Goal: Information Seeking & Learning: Find specific fact

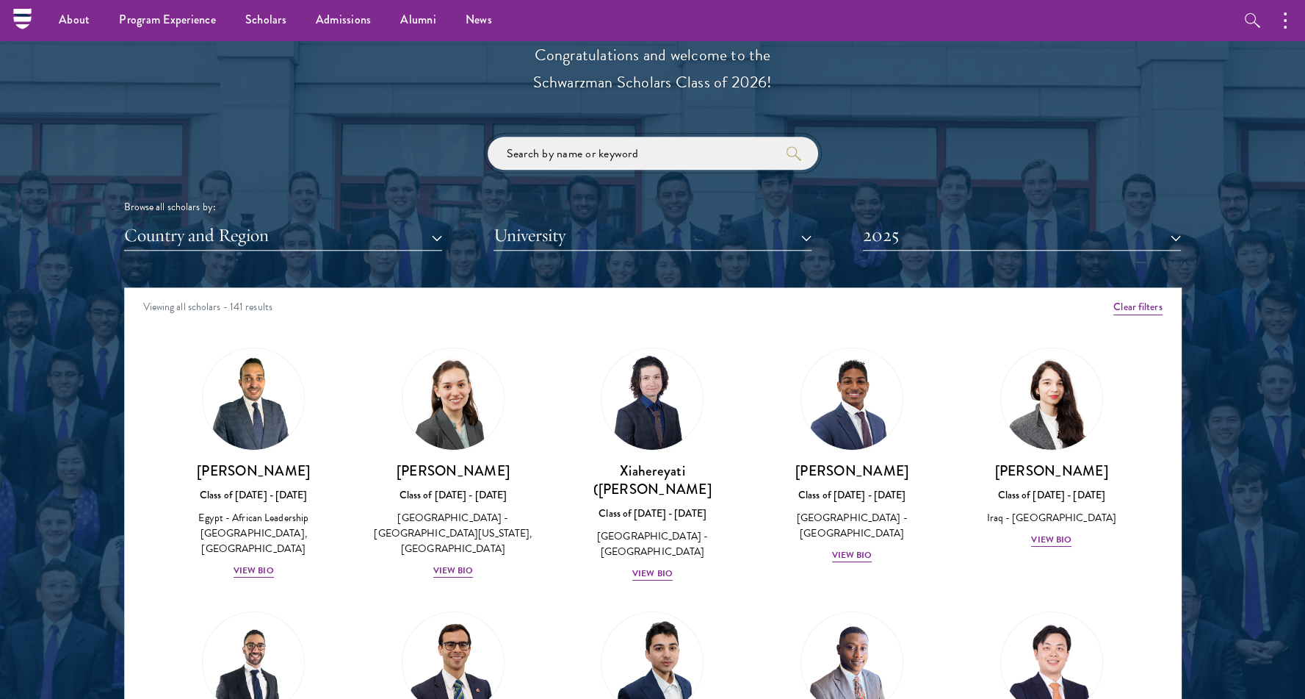
click at [665, 150] on input "search" at bounding box center [653, 153] width 331 height 33
click at [923, 317] on div "Viewing all scholars - 141 results" at bounding box center [653, 308] width 1056 height 41
click at [532, 159] on input "search" at bounding box center [653, 153] width 331 height 33
click button "submit" at bounding box center [0, 0] width 0 height 0
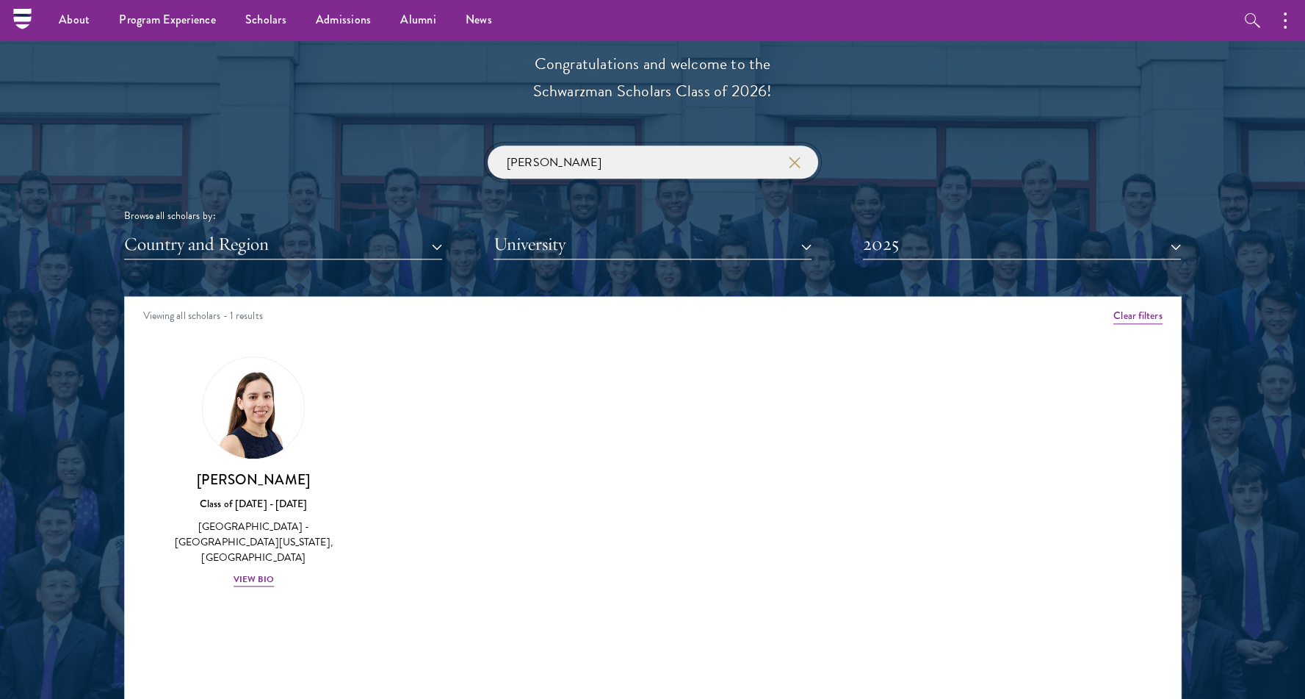
scroll to position [1574, 0]
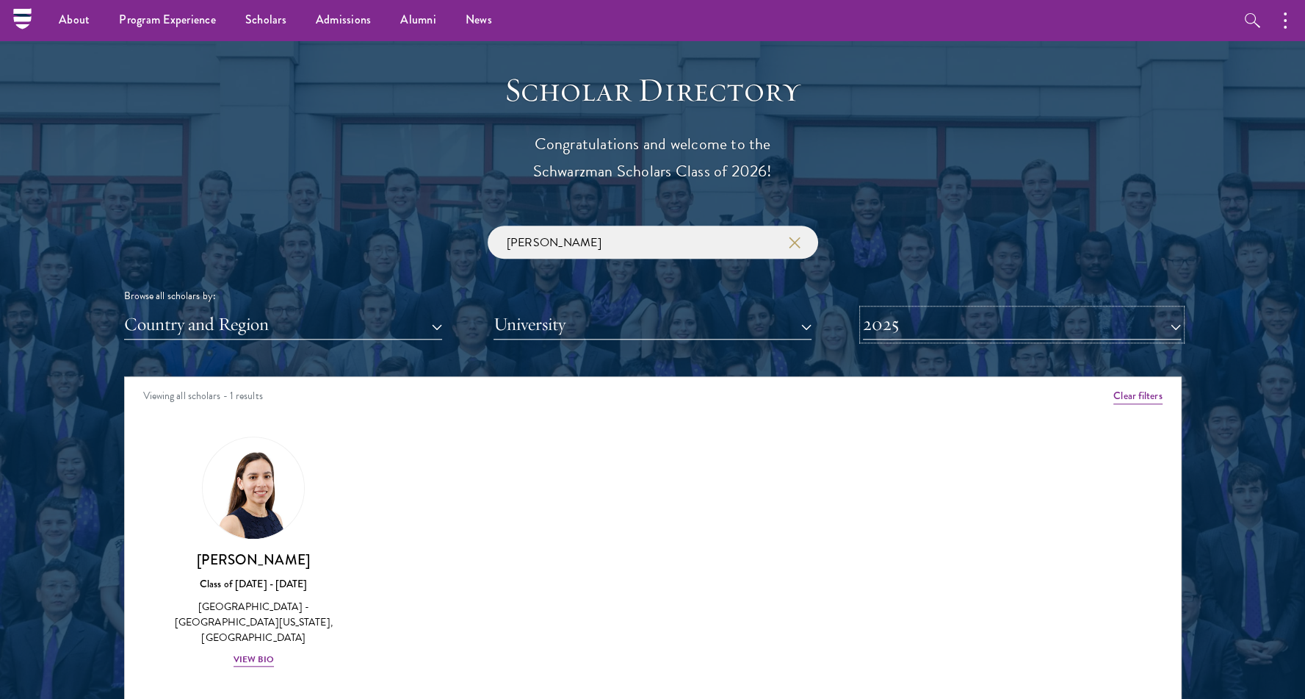
click at [950, 312] on button "2025" at bounding box center [1022, 324] width 318 height 30
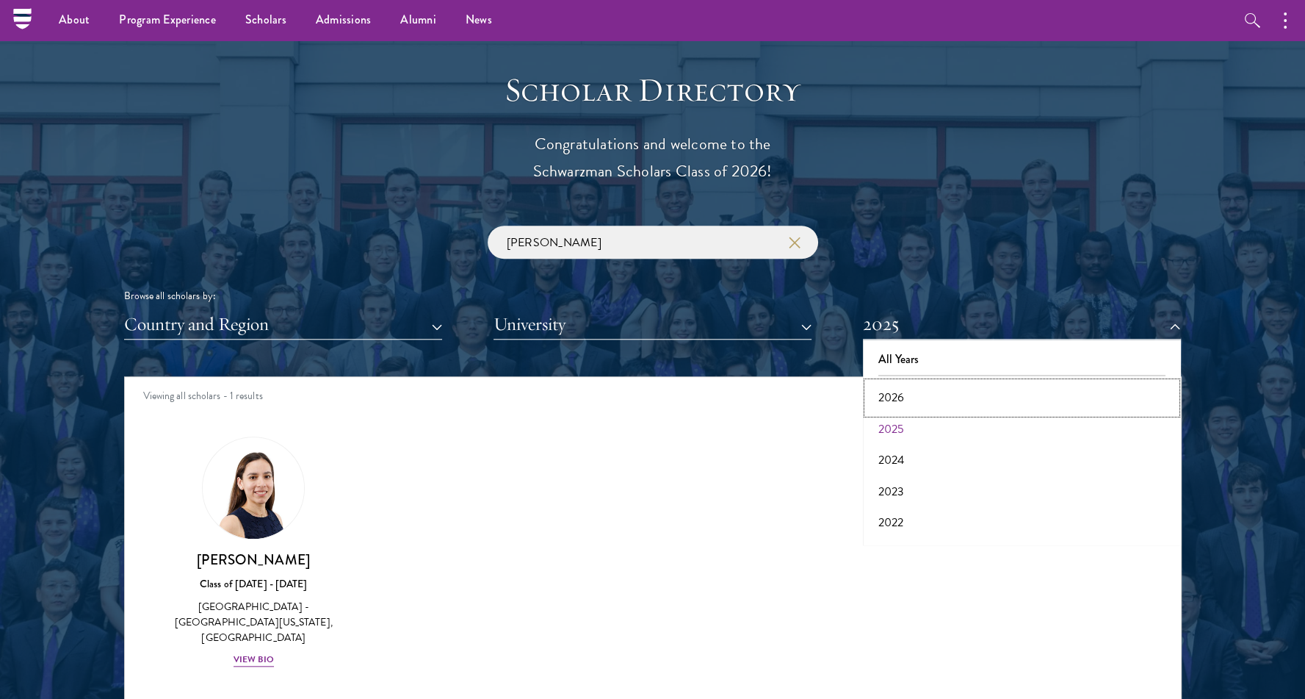
click at [903, 394] on button "2026" at bounding box center [1022, 397] width 309 height 31
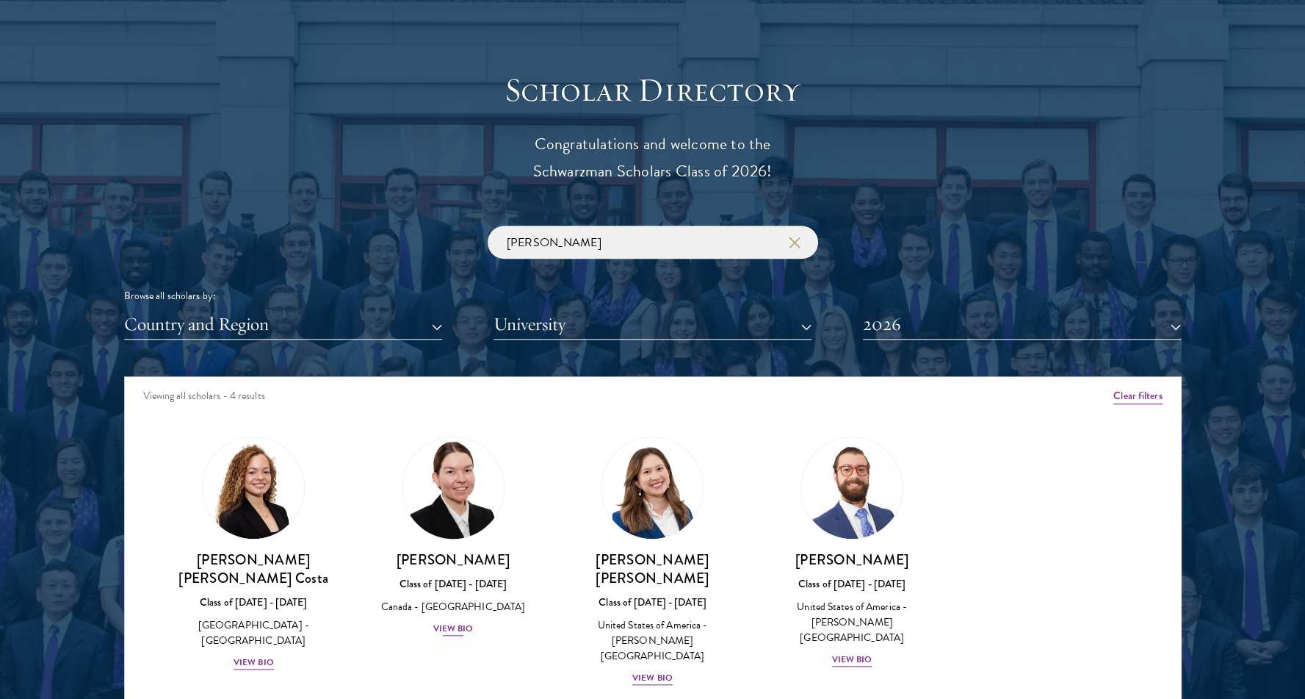
scroll to position [1754, 0]
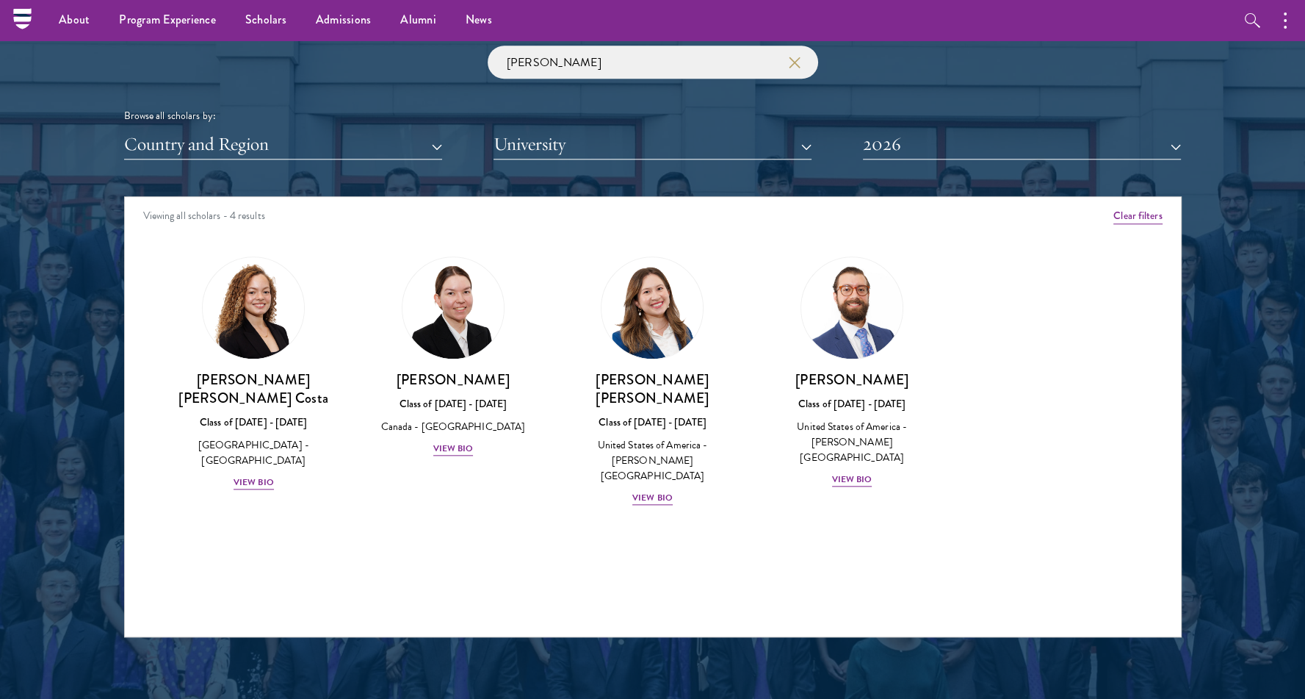
click at [894, 208] on div "Viewing all scholars - 4 results" at bounding box center [653, 217] width 1056 height 41
drag, startPoint x: 566, startPoint y: 55, endPoint x: 420, endPoint y: 73, distance: 146.5
click at [420, 73] on div "[PERSON_NAME] Browse all scholars by: Country and Region All Countries and Regi…" at bounding box center [653, 103] width 1058 height 114
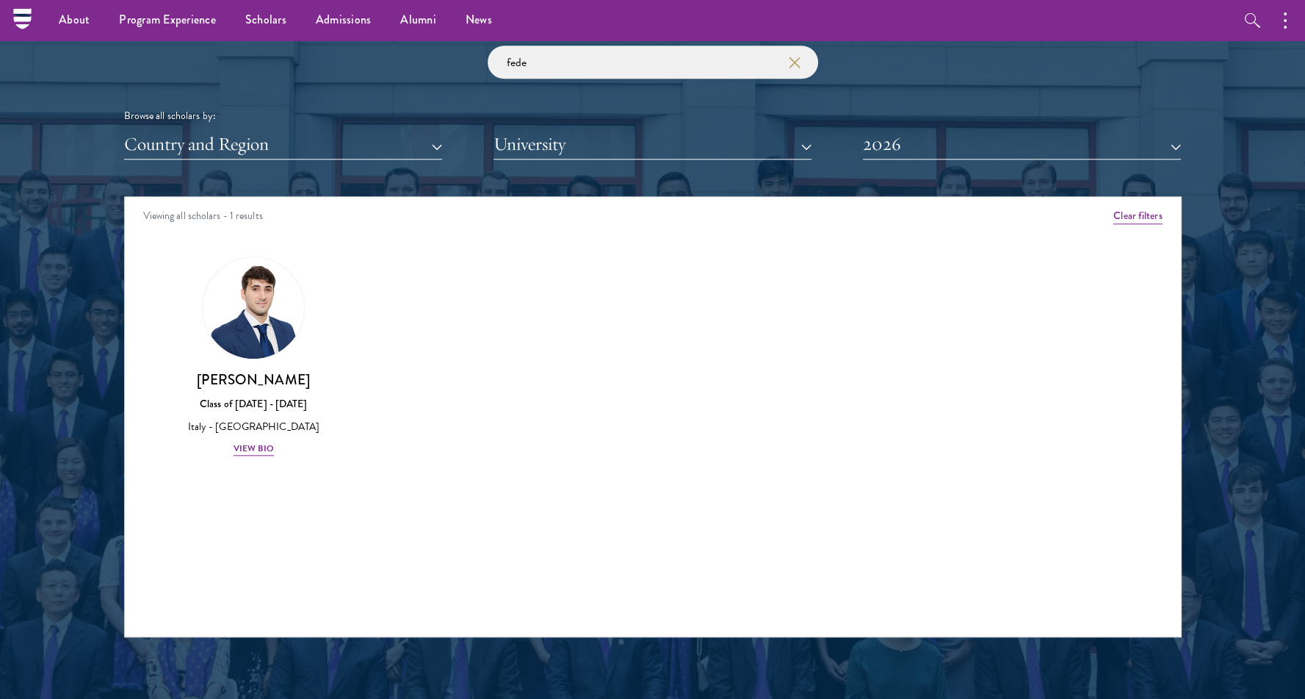
click at [870, 285] on div "Amber Class of [DATE] - [DATE] [GEOGRAPHIC_DATA] - [GEOGRAPHIC_DATA] View Bio C…" at bounding box center [653, 369] width 1056 height 263
drag, startPoint x: 580, startPoint y: 67, endPoint x: 425, endPoint y: 47, distance: 155.5
click at [425, 47] on div "fede Browse all scholars by: Country and Region All Countries and Regions [GEOG…" at bounding box center [653, 103] width 1058 height 114
type input "s"
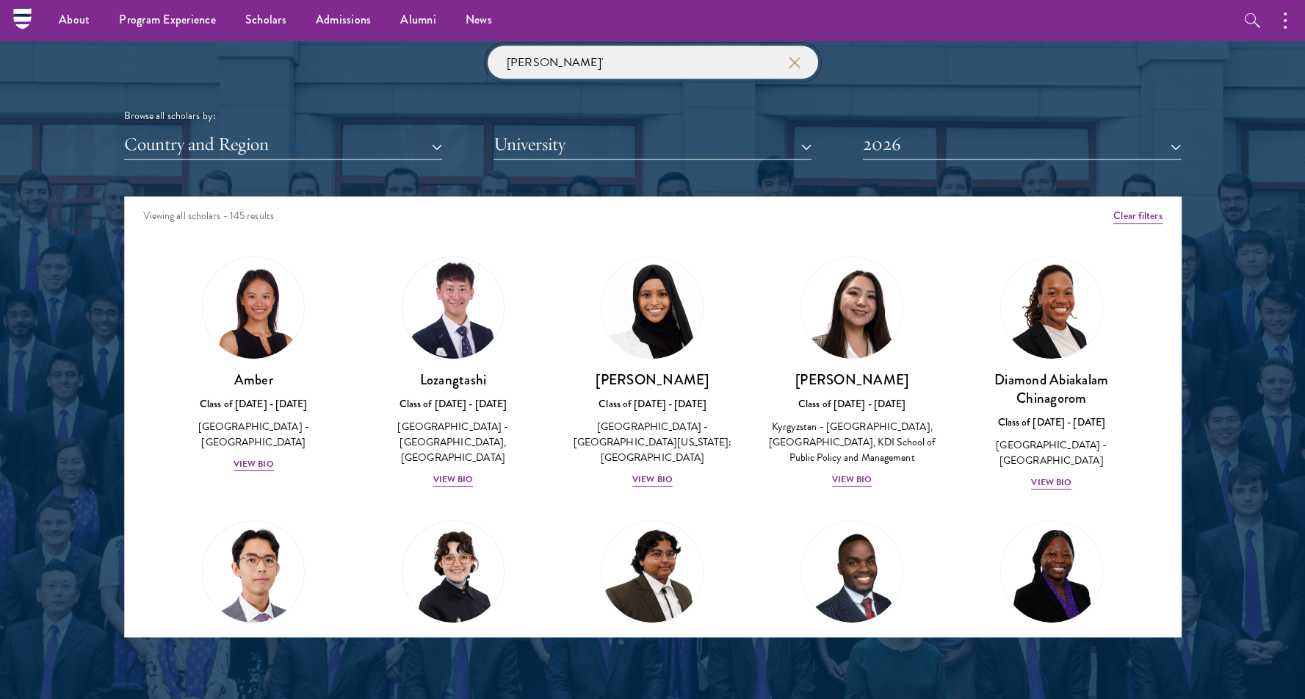
click button "submit" at bounding box center [0, 0] width 0 height 0
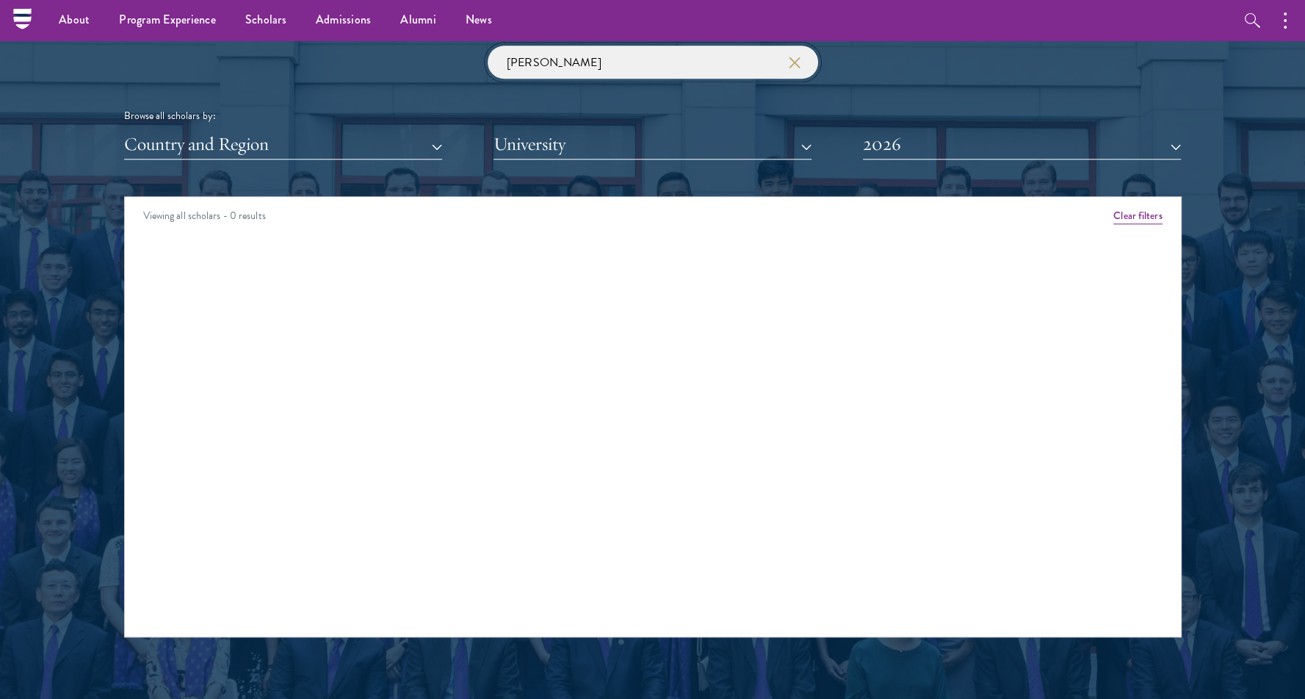
click button "submit" at bounding box center [0, 0] width 0 height 0
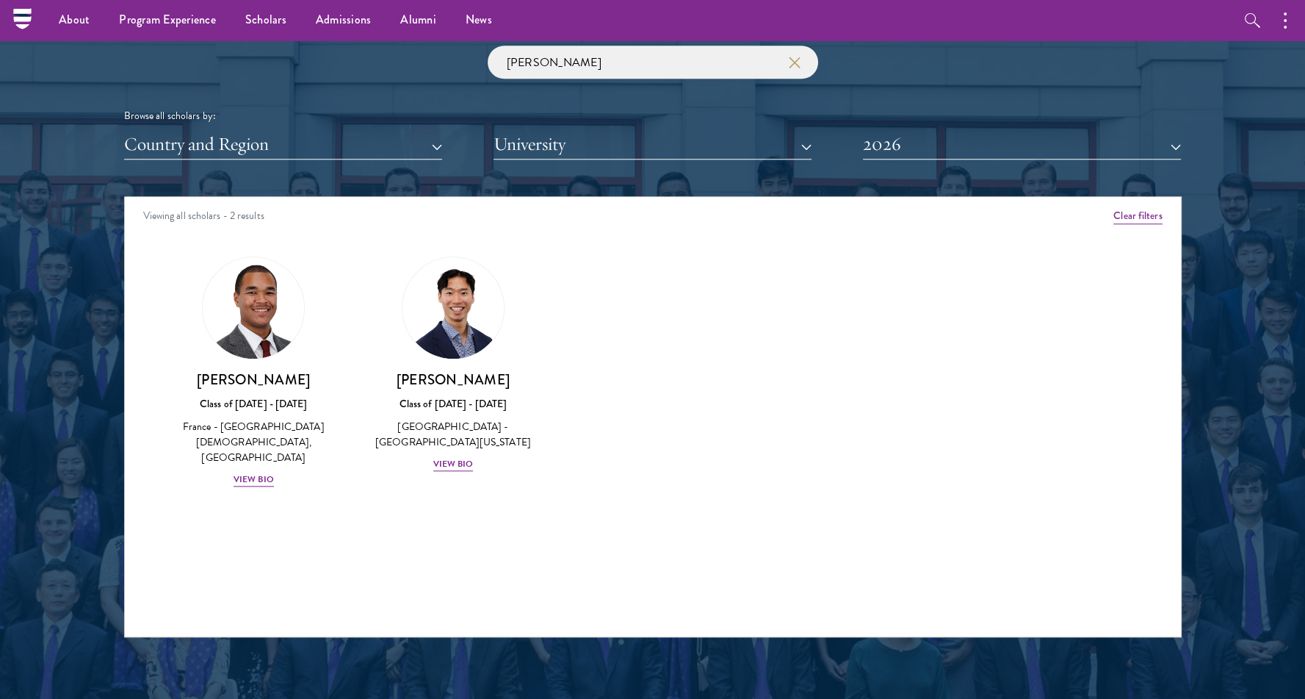
click at [937, 99] on div "[PERSON_NAME] Browse all scholars by: Country and Region All Countries and Regi…" at bounding box center [653, 103] width 1058 height 114
drag, startPoint x: 604, startPoint y: 63, endPoint x: 297, endPoint y: 47, distance: 307.5
click at [297, 47] on div "[PERSON_NAME] Browse all scholars by: Country and Region All Countries and Regi…" at bounding box center [653, 103] width 1058 height 114
click button "submit" at bounding box center [0, 0] width 0 height 0
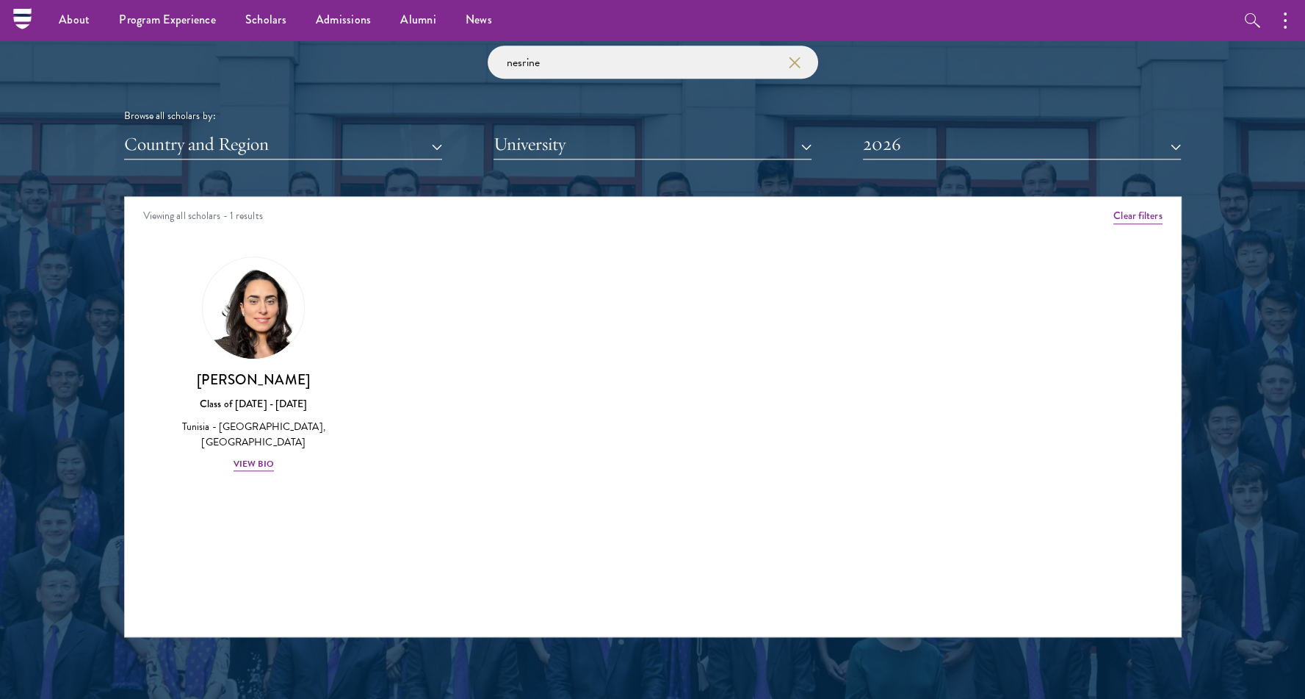
click at [934, 306] on div "Amber Class of [DATE] - [DATE] [GEOGRAPHIC_DATA] - [GEOGRAPHIC_DATA] View Bio C…" at bounding box center [653, 377] width 1056 height 278
drag, startPoint x: 610, startPoint y: 58, endPoint x: 413, endPoint y: 56, distance: 196.9
click at [413, 56] on div "nesrine Browse all scholars by: Country and Region All Countries and Regions [G…" at bounding box center [653, 103] width 1058 height 114
click button "submit" at bounding box center [0, 0] width 0 height 0
click at [37, 382] on div at bounding box center [652, 263] width 1305 height 894
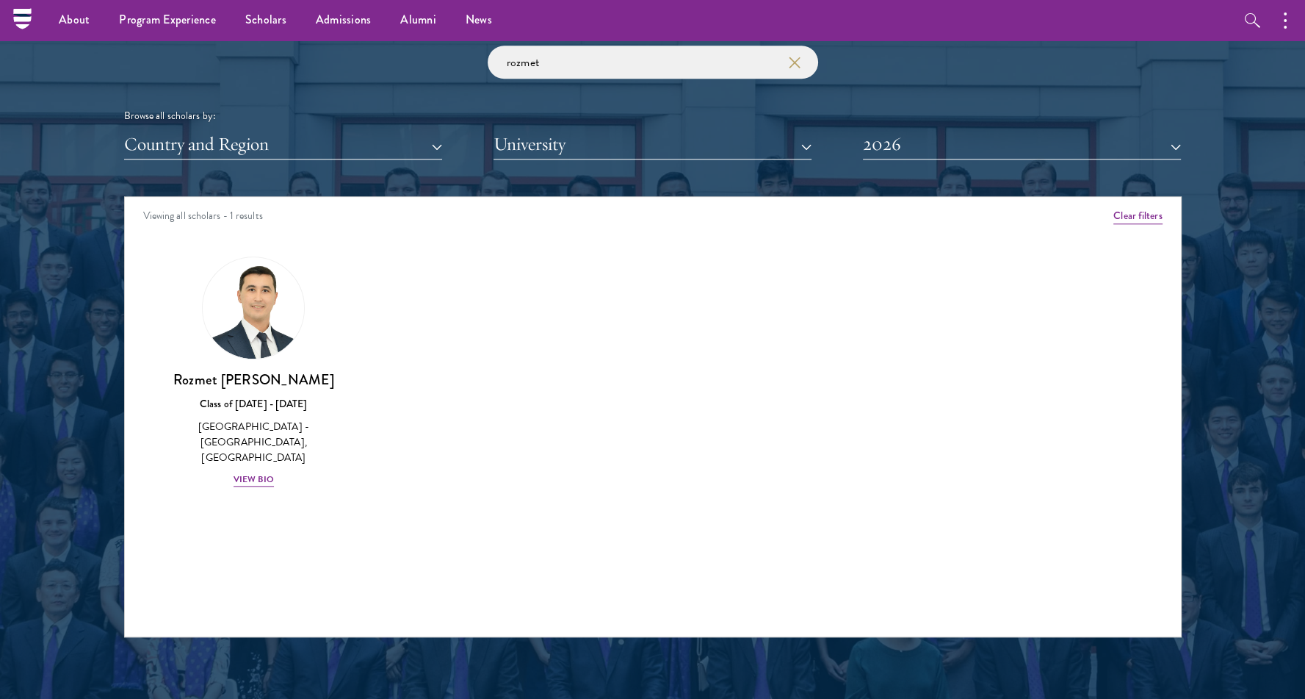
drag, startPoint x: 934, startPoint y: 214, endPoint x: 767, endPoint y: 163, distance: 175.0
click at [932, 214] on div "Viewing all scholars - 1 results" at bounding box center [653, 217] width 1056 height 41
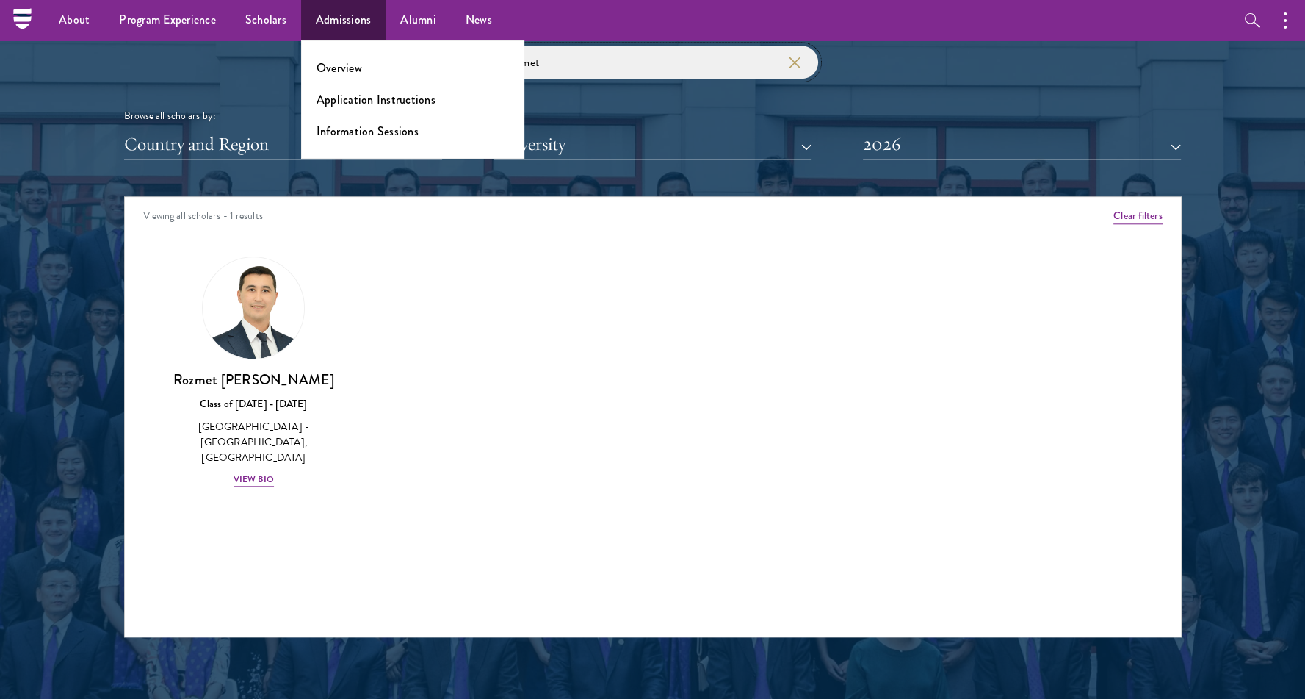
drag, startPoint x: 567, startPoint y: 65, endPoint x: 326, endPoint y: 38, distance: 242.5
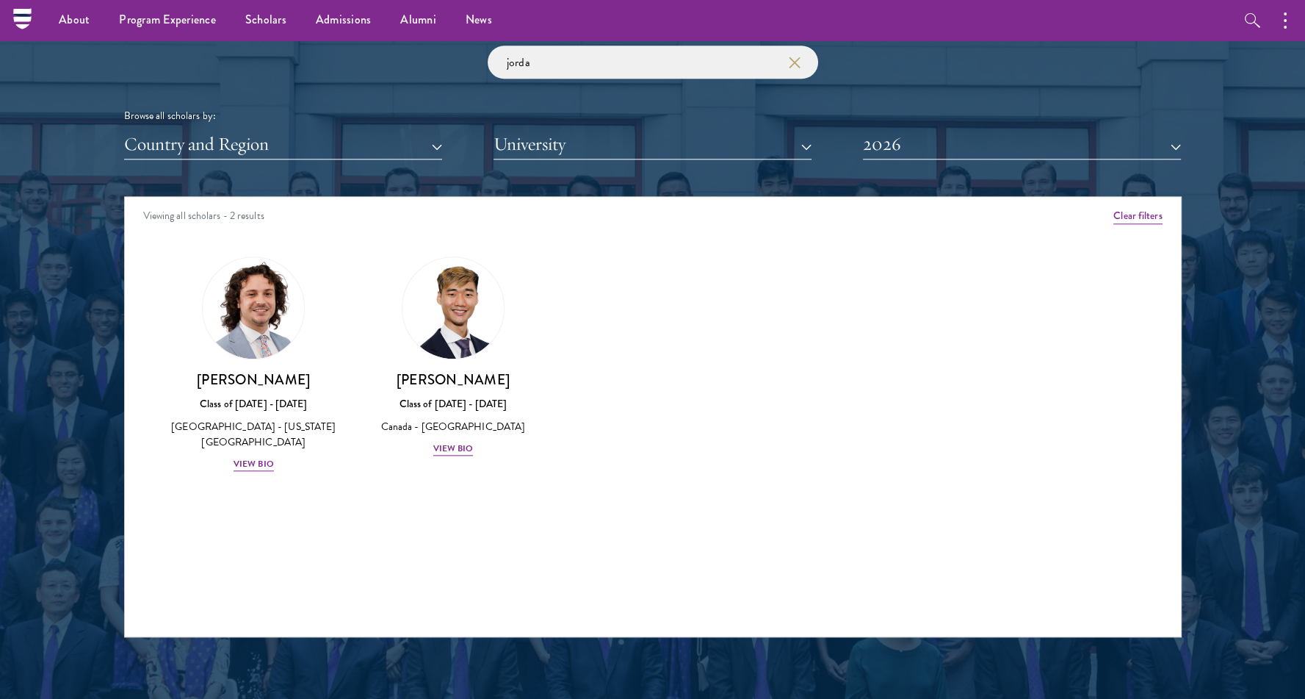
click at [125, 338] on div "Amber Class of [DATE] - [DATE] [GEOGRAPHIC_DATA] - [GEOGRAPHIC_DATA] View Bio C…" at bounding box center [653, 377] width 1056 height 278
drag, startPoint x: 599, startPoint y: 68, endPoint x: 364, endPoint y: 48, distance: 235.8
click at [364, 48] on div "jorda Browse all scholars by: Country and Region All Countries and Regions [GEO…" at bounding box center [653, 103] width 1058 height 114
click button "submit" at bounding box center [0, 0] width 0 height 0
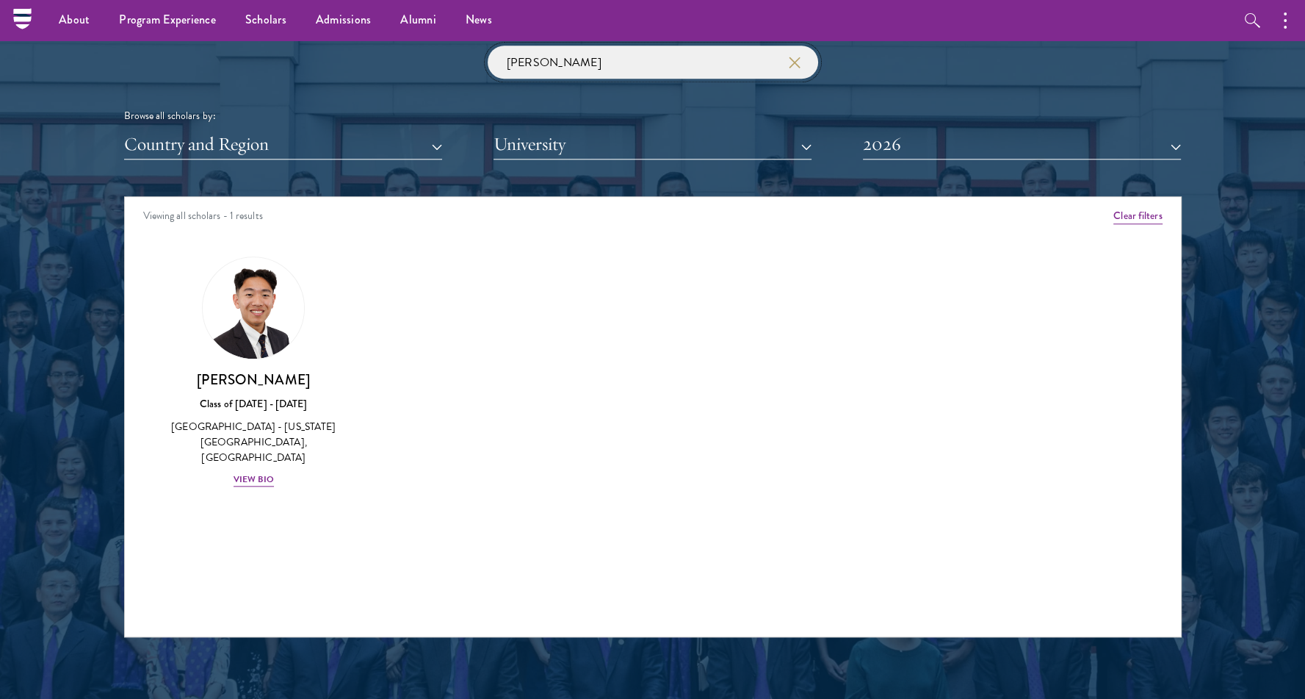
drag, startPoint x: 569, startPoint y: 52, endPoint x: 447, endPoint y: 72, distance: 124.3
click at [447, 72] on div "[PERSON_NAME] Browse all scholars by: Country and Region All Countries and Regi…" at bounding box center [653, 103] width 1058 height 114
click at [1021, 252] on div "Amber Class of [DATE] - [DATE] [GEOGRAPHIC_DATA] - [GEOGRAPHIC_DATA] View Bio C…" at bounding box center [653, 377] width 1056 height 278
drag, startPoint x: 591, startPoint y: 60, endPoint x: 371, endPoint y: 52, distance: 219.8
click at [371, 52] on div "oluwadami Browse all scholars by: Country and Region All Countries and Regions …" at bounding box center [653, 103] width 1058 height 114
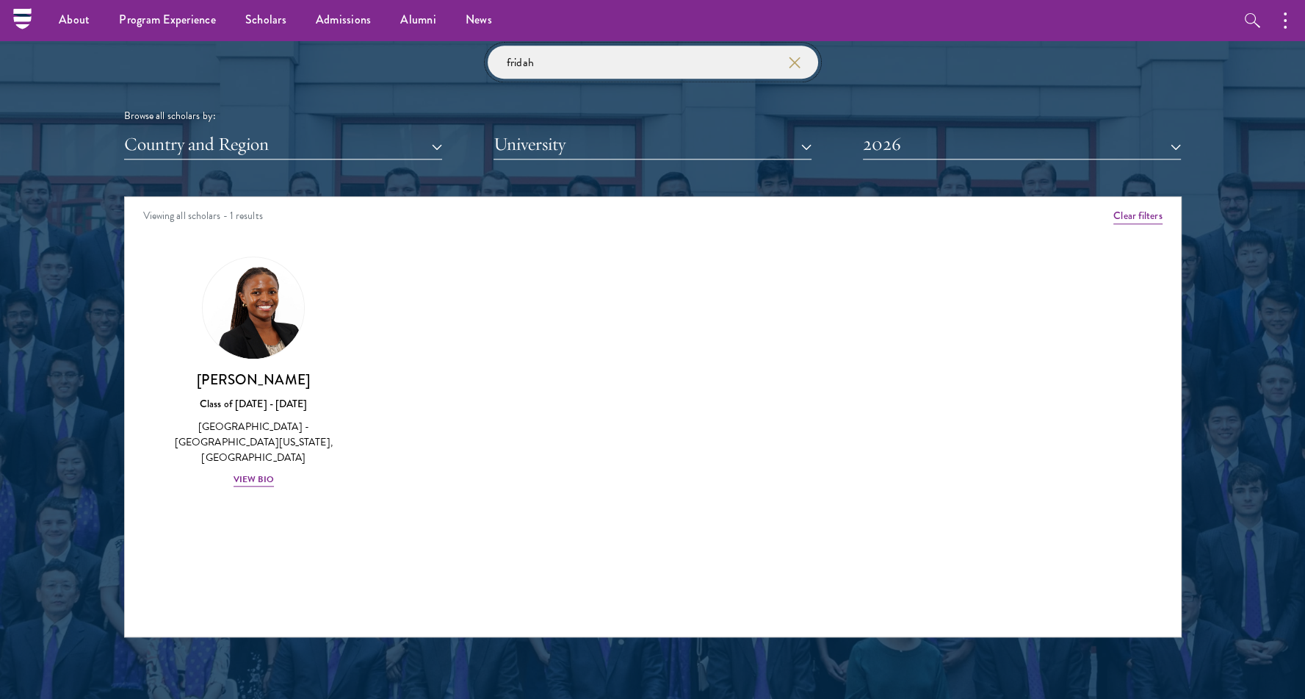
click button "submit" at bounding box center [0, 0] width 0 height 0
click at [1014, 360] on div "Amber Class of [DATE] - [DATE] [GEOGRAPHIC_DATA] - [GEOGRAPHIC_DATA] View Bio C…" at bounding box center [653, 385] width 1056 height 294
drag, startPoint x: 572, startPoint y: 66, endPoint x: 386, endPoint y: 61, distance: 186.7
click at [386, 61] on div "fridah Browse all scholars by: Country and Region All Countries and Regions [GE…" at bounding box center [653, 103] width 1058 height 114
click button "submit" at bounding box center [0, 0] width 0 height 0
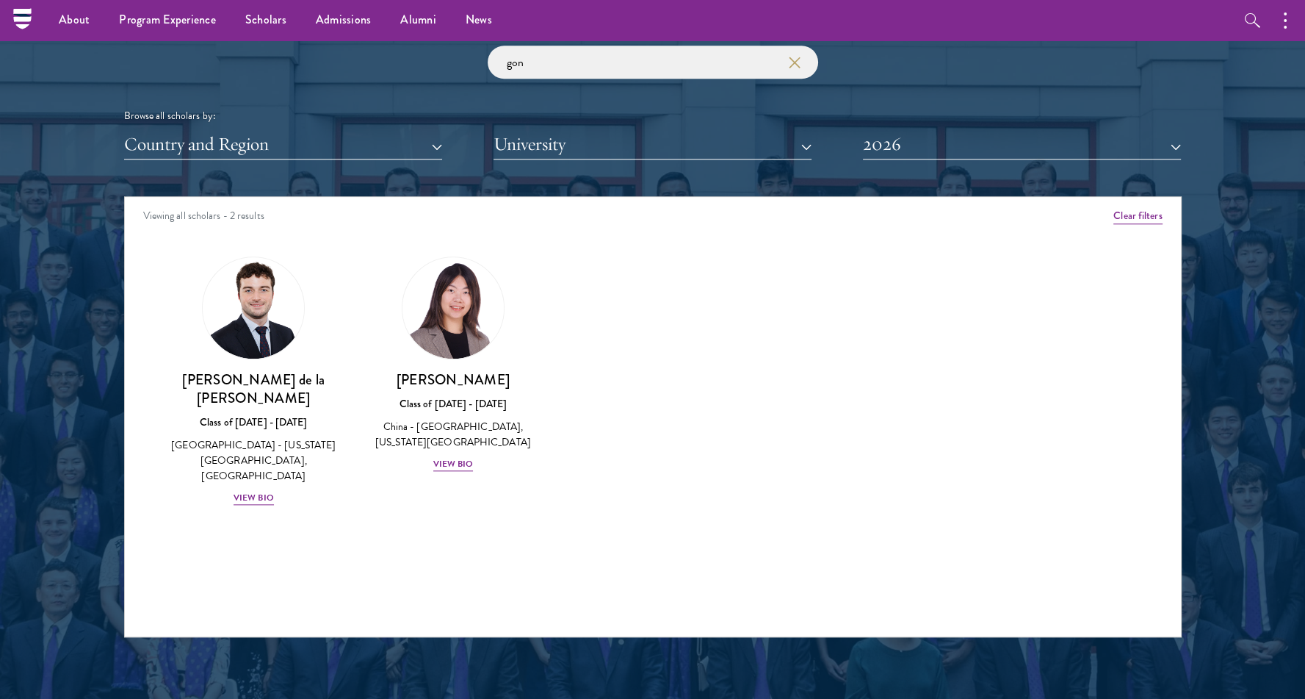
click at [992, 264] on div "Amber Class of [DATE] - [DATE] [GEOGRAPHIC_DATA] - [GEOGRAPHIC_DATA] View Bio C…" at bounding box center [653, 394] width 1056 height 312
drag, startPoint x: 403, startPoint y: 59, endPoint x: 344, endPoint y: 57, distance: 58.8
click at [344, 57] on div "gon Browse all scholars by: Country and Region All Countries and Regions [GEOGR…" at bounding box center [653, 103] width 1058 height 114
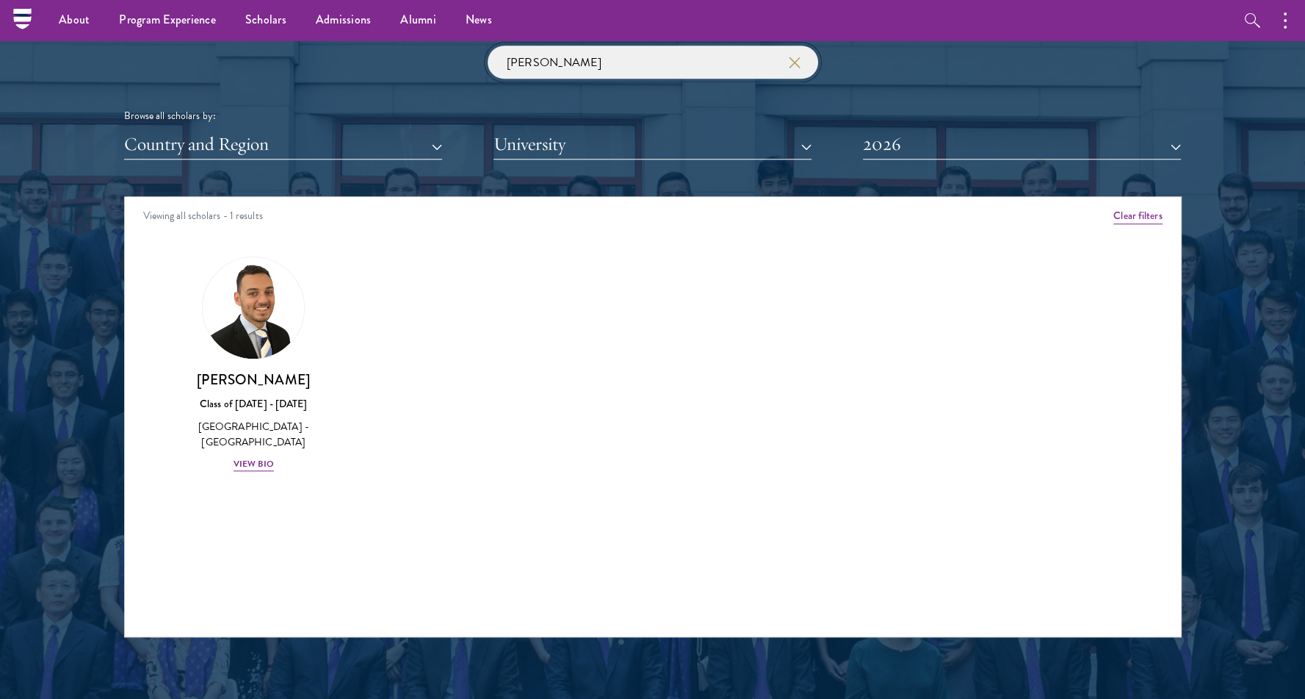
type input "[PERSON_NAME]"
click button "submit" at bounding box center [0, 0] width 0 height 0
drag, startPoint x: 461, startPoint y: 63, endPoint x: 422, endPoint y: 63, distance: 39.7
click at [422, 63] on div "[PERSON_NAME] Browse all scholars by: Country and Region All Countries and Regi…" at bounding box center [653, 103] width 1058 height 114
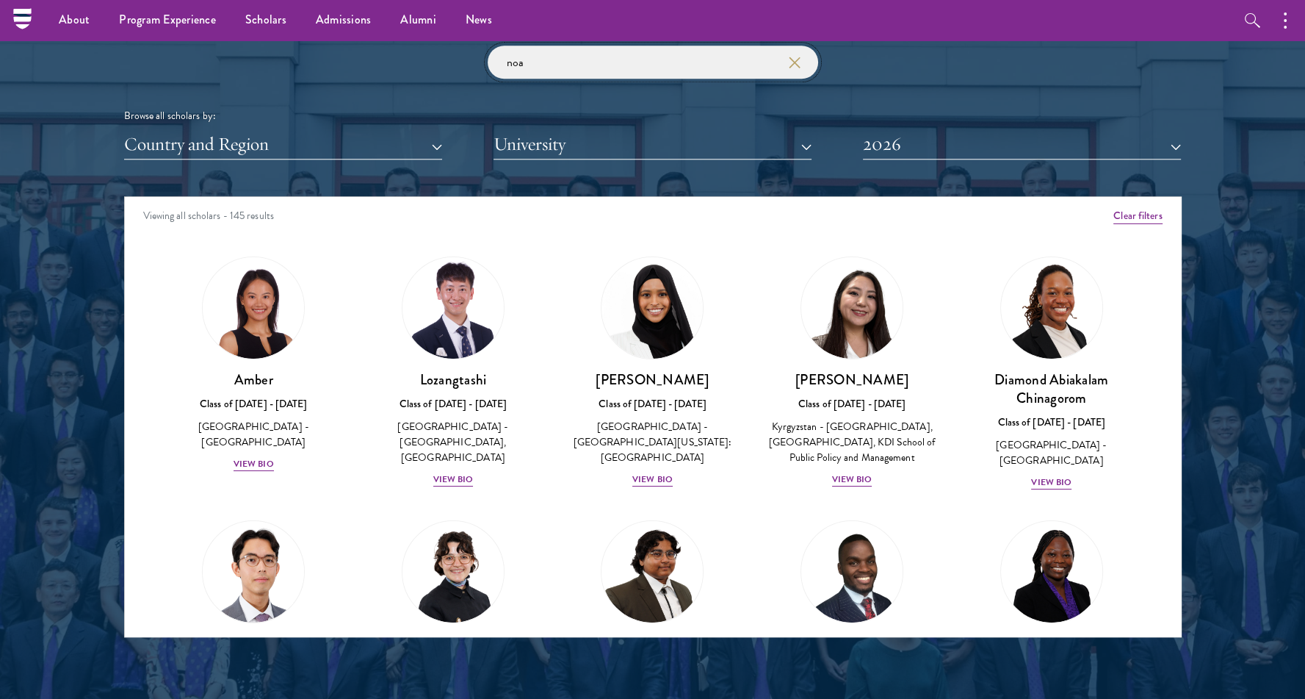
click button "submit" at bounding box center [0, 0] width 0 height 0
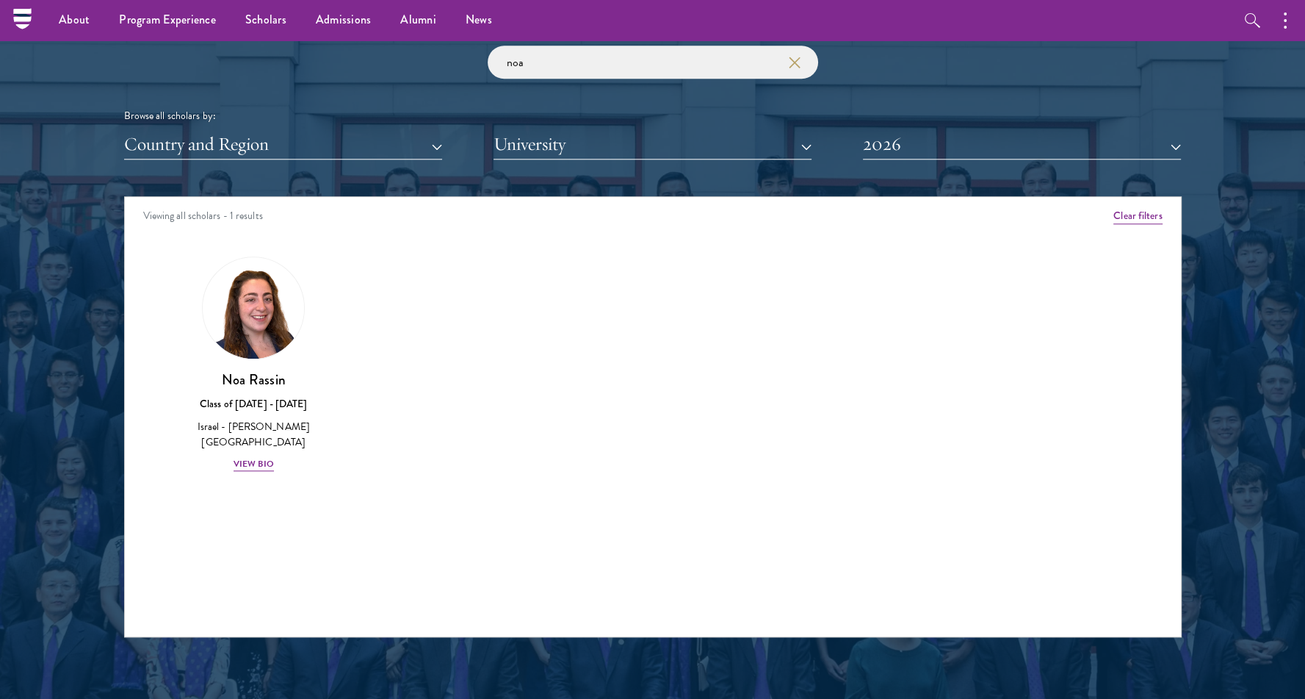
click at [995, 377] on div "Amber Class of [DATE] - [DATE] [GEOGRAPHIC_DATA] - [GEOGRAPHIC_DATA] View Bio C…" at bounding box center [653, 377] width 1056 height 278
drag, startPoint x: 482, startPoint y: 51, endPoint x: 365, endPoint y: 40, distance: 117.3
click at [365, 40] on div "Scholar Directory Congratulations and welcome to the Schwarzman Scholars Class …" at bounding box center [653, 263] width 1058 height 747
drag, startPoint x: 917, startPoint y: 107, endPoint x: 553, endPoint y: 86, distance: 364.2
click at [915, 108] on div "Browse all scholars by:" at bounding box center [653, 115] width 1058 height 15
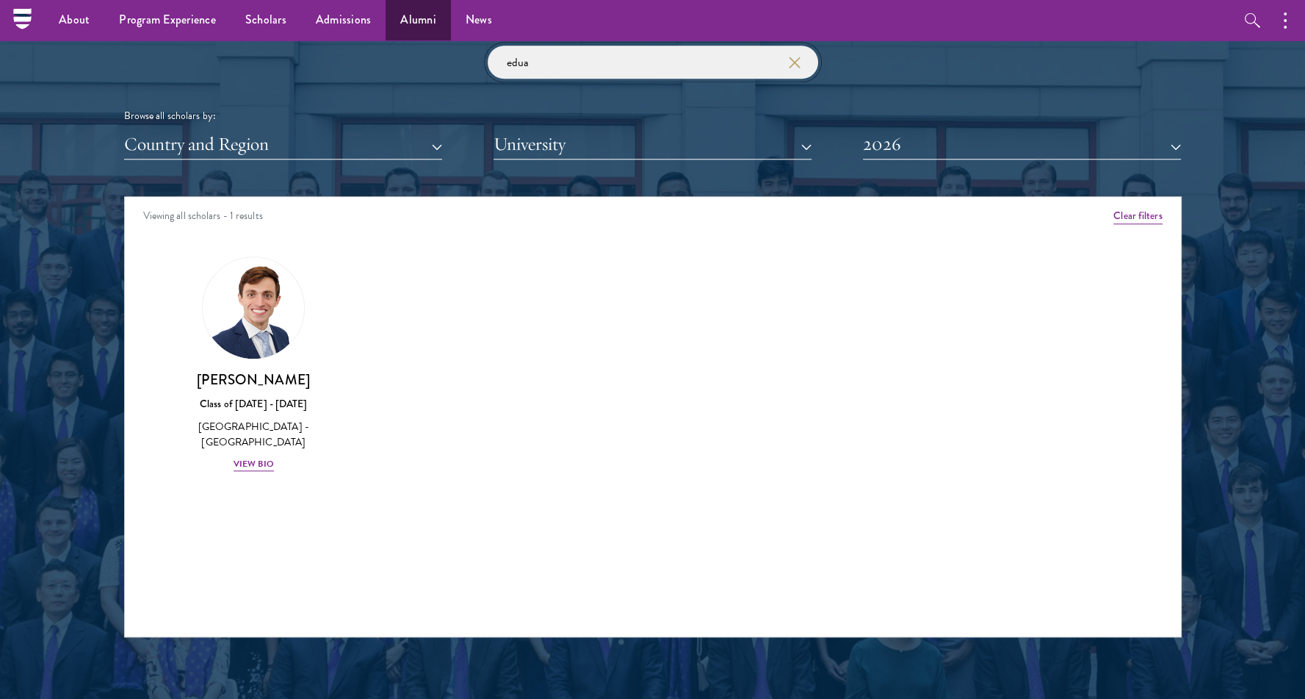
drag, startPoint x: 491, startPoint y: 48, endPoint x: 384, endPoint y: 36, distance: 107.9
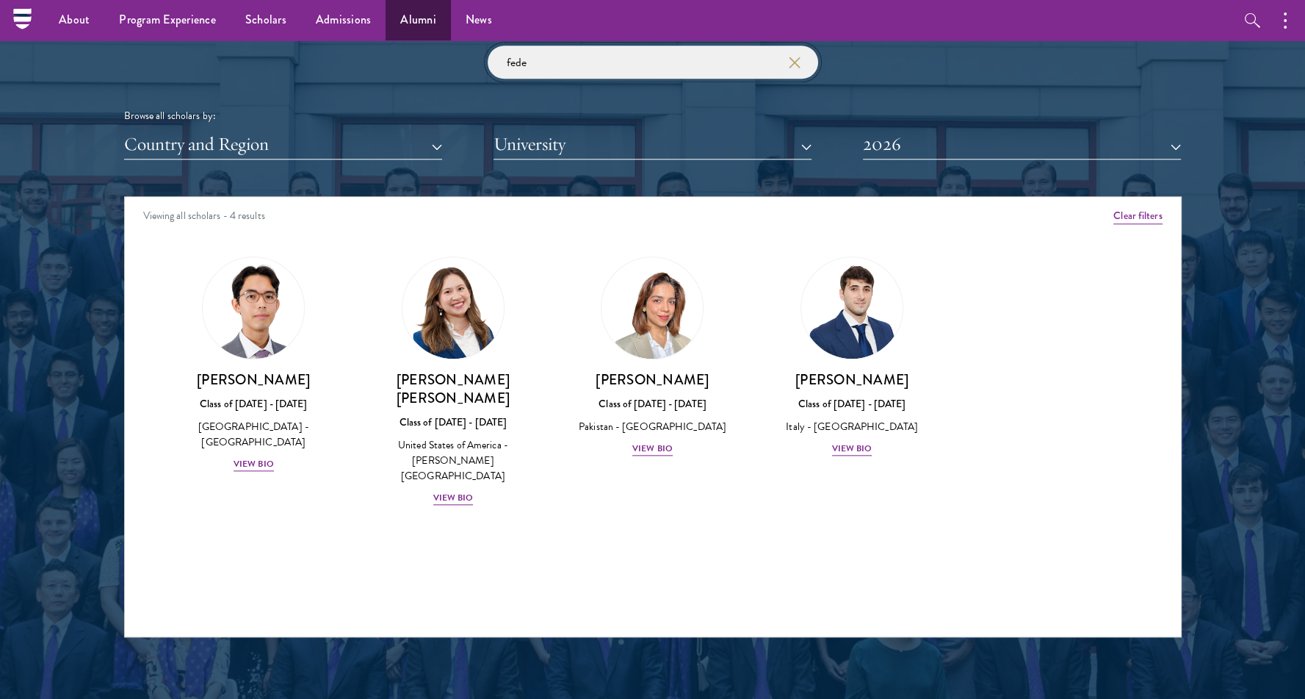
click button "submit" at bounding box center [0, 0] width 0 height 0
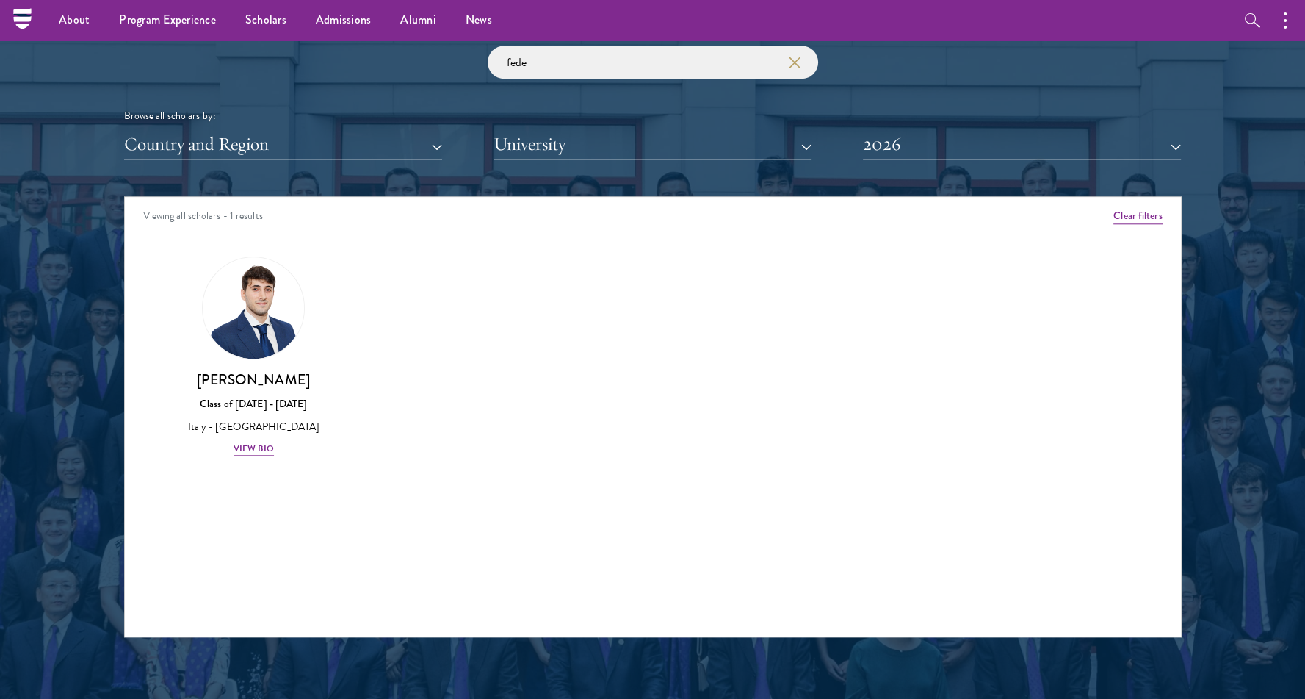
click at [852, 282] on div "Amber Class of [DATE] - [DATE] [GEOGRAPHIC_DATA] - [GEOGRAPHIC_DATA] View Bio C…" at bounding box center [653, 369] width 1056 height 263
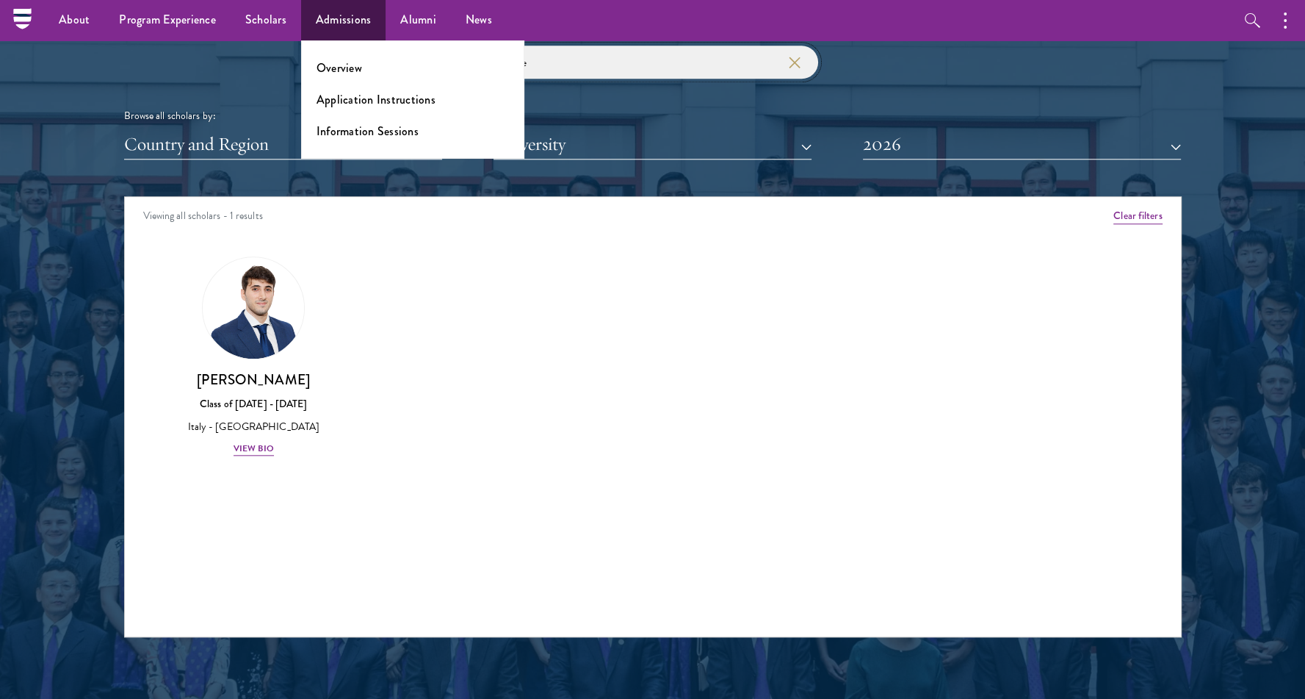
drag, startPoint x: 596, startPoint y: 62, endPoint x: 347, endPoint y: 38, distance: 250.9
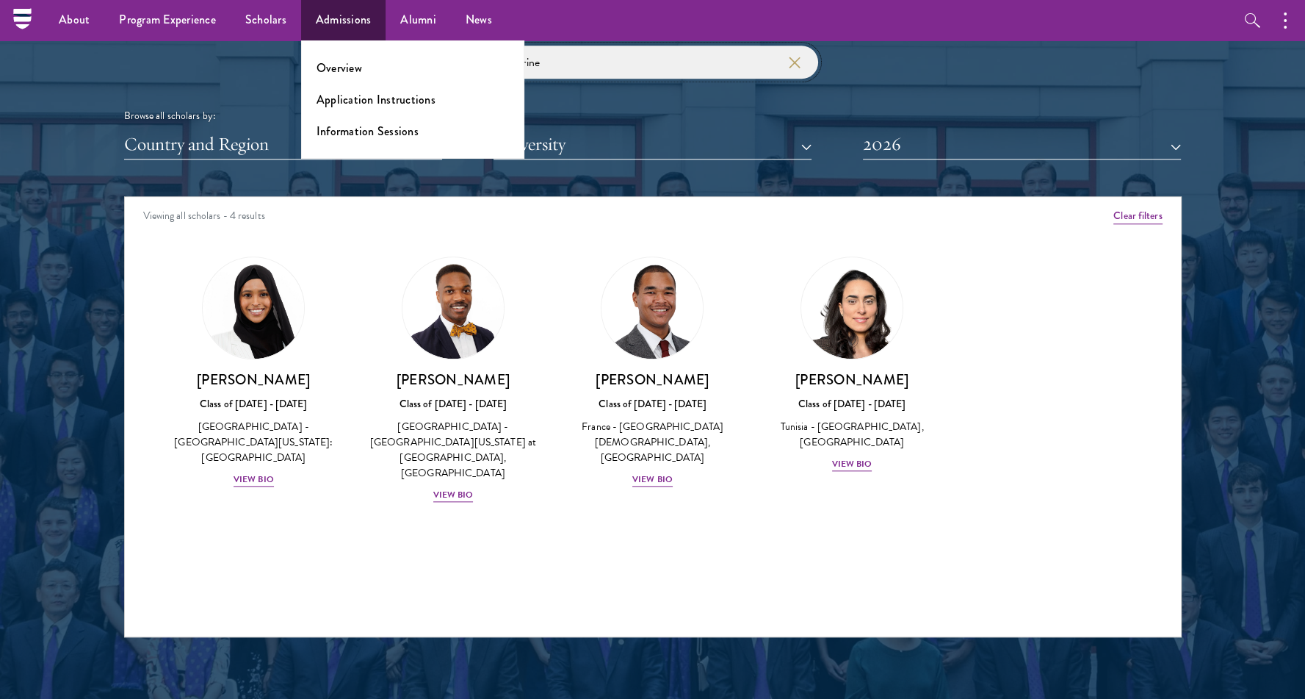
type input "nesrine"
click button "submit" at bounding box center [0, 0] width 0 height 0
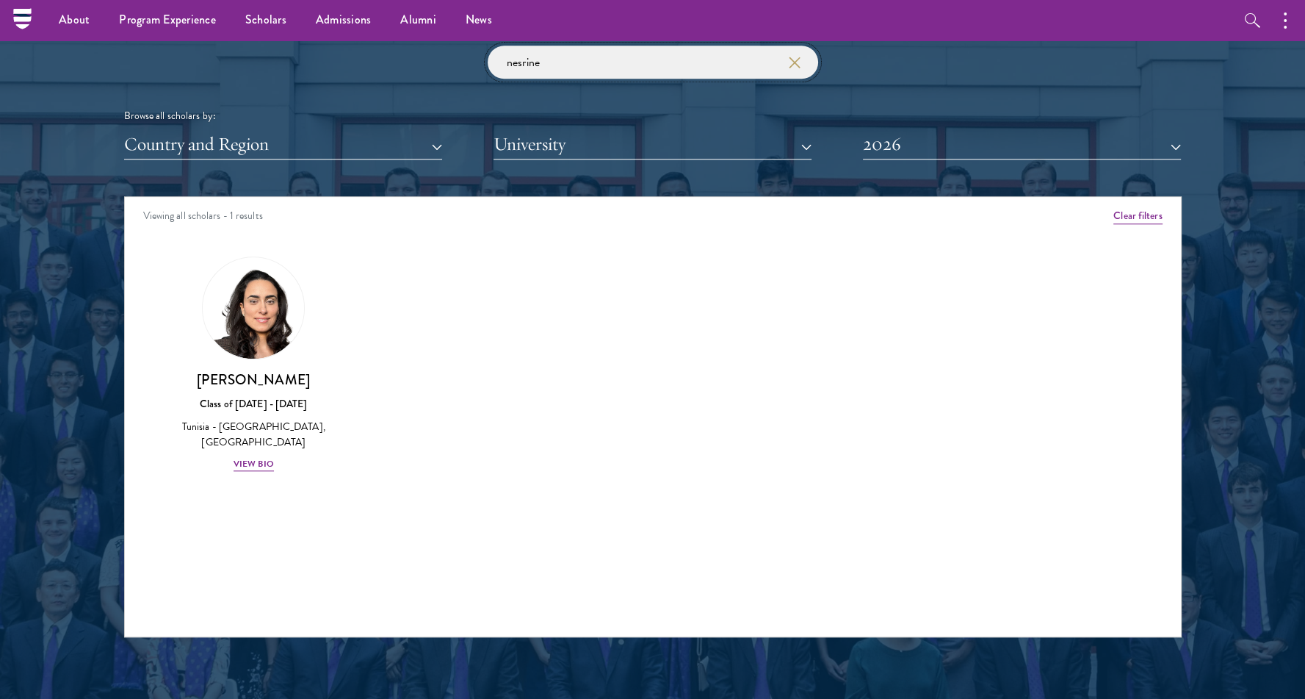
click at [608, 62] on input "nesrine" at bounding box center [653, 62] width 331 height 33
click at [263, 459] on div "View Bio" at bounding box center [254, 464] width 40 height 14
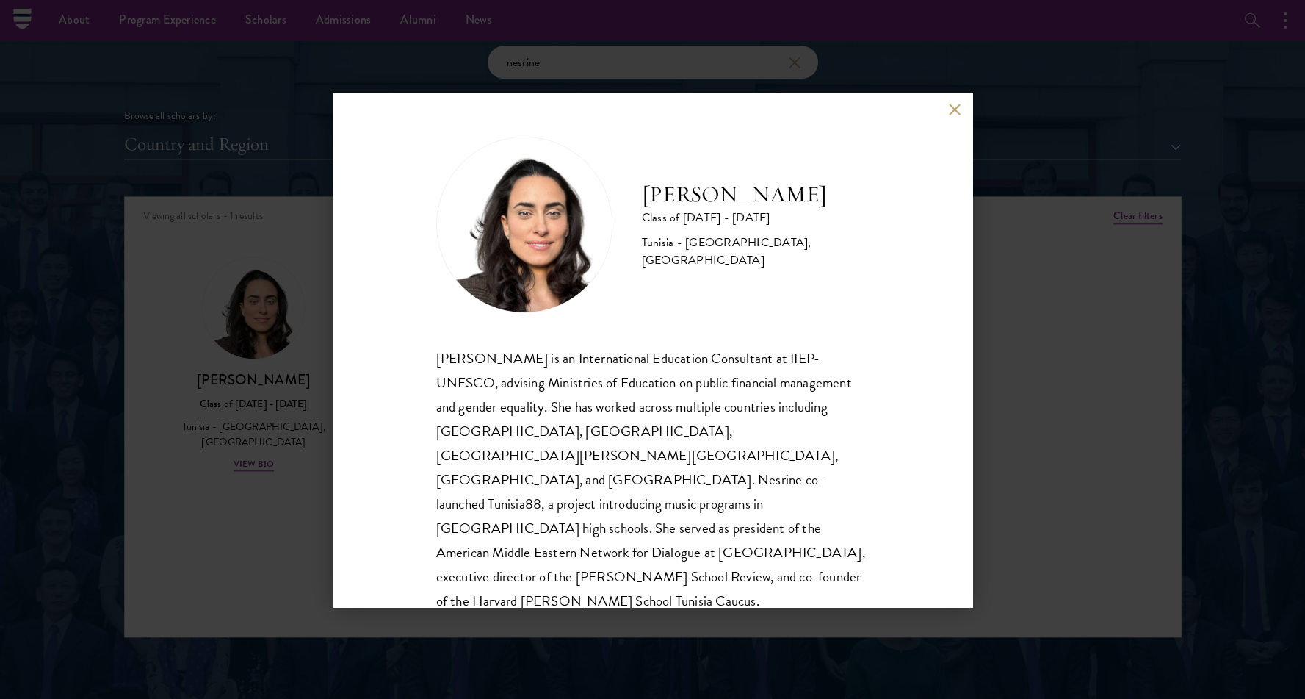
scroll to position [50, 0]
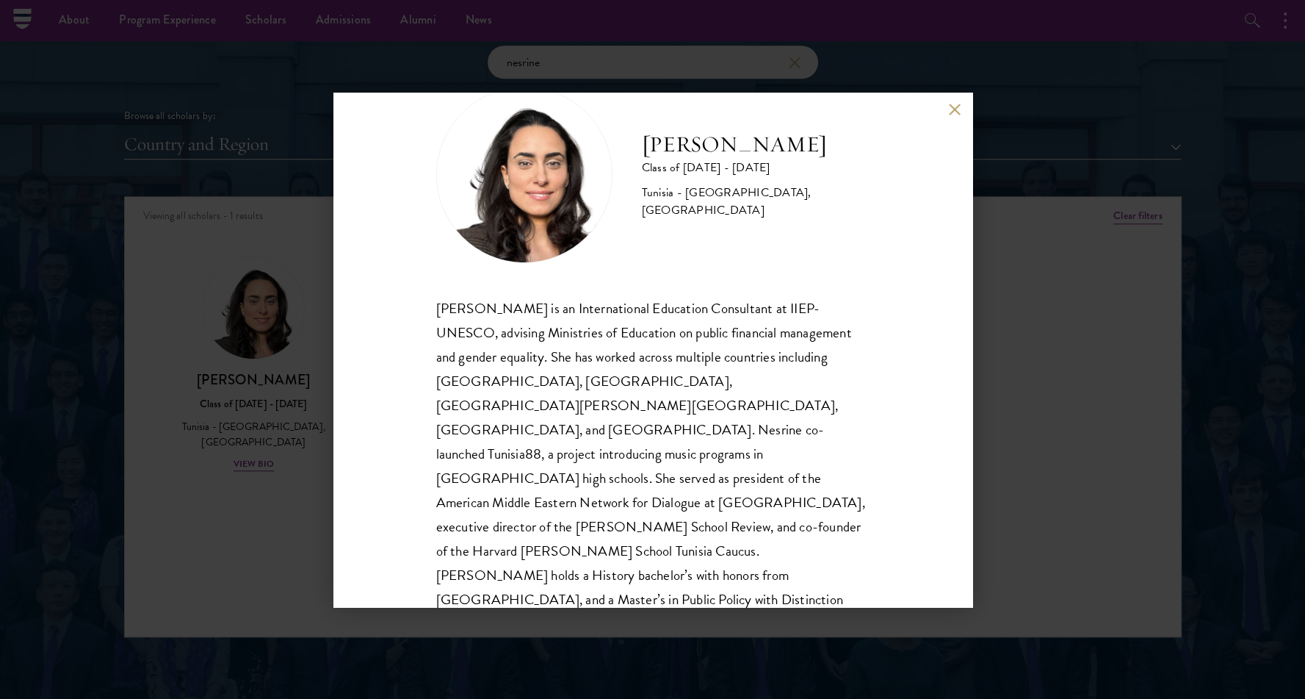
click at [945, 120] on div "[PERSON_NAME] Class of [DATE] - [DATE] [GEOGRAPHIC_DATA] - [GEOGRAPHIC_DATA], […" at bounding box center [653, 350] width 639 height 514
click at [954, 111] on button at bounding box center [955, 110] width 12 height 12
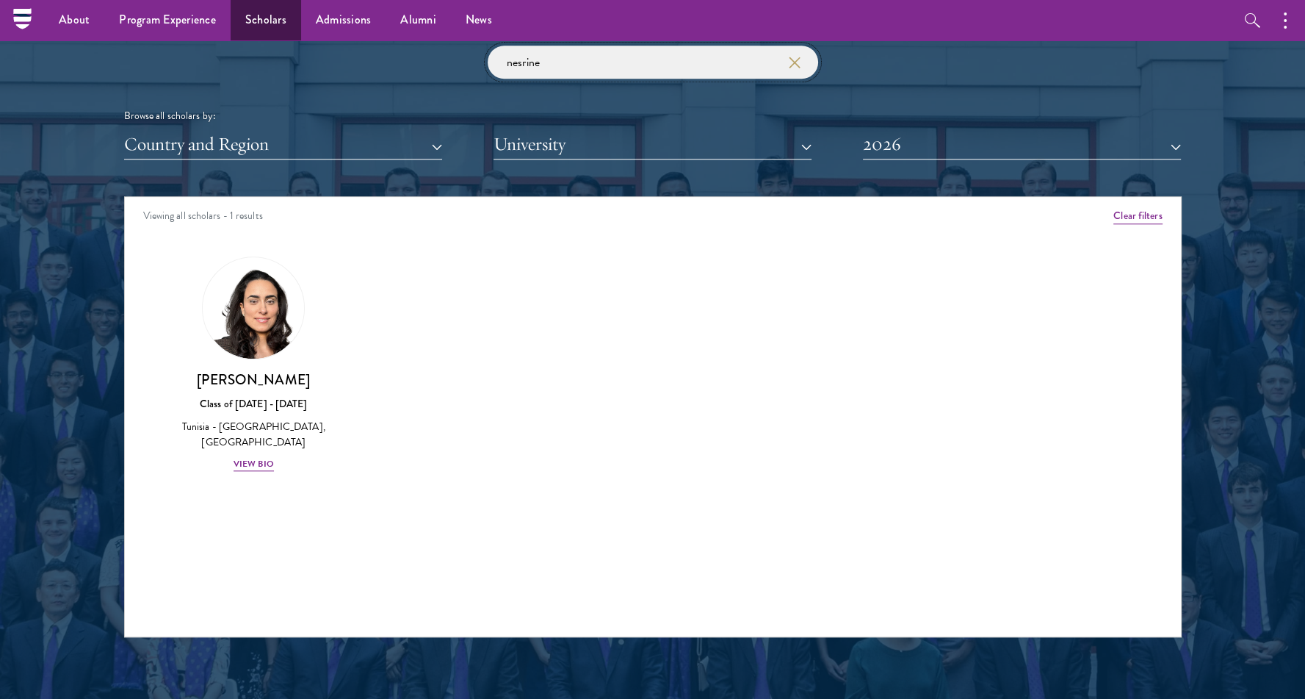
drag, startPoint x: 580, startPoint y: 63, endPoint x: 287, endPoint y: 34, distance: 294.6
click at [287, 34] on link "Scholars" at bounding box center [266, 20] width 71 height 40
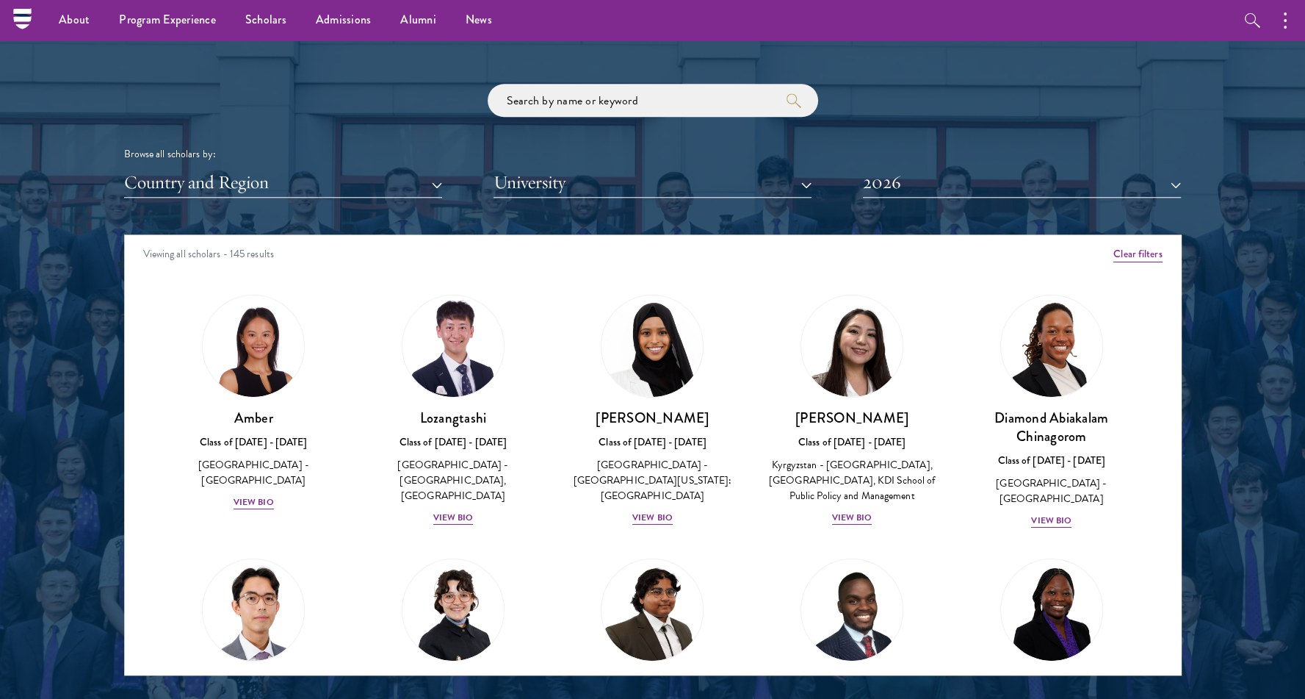
scroll to position [1673, 0]
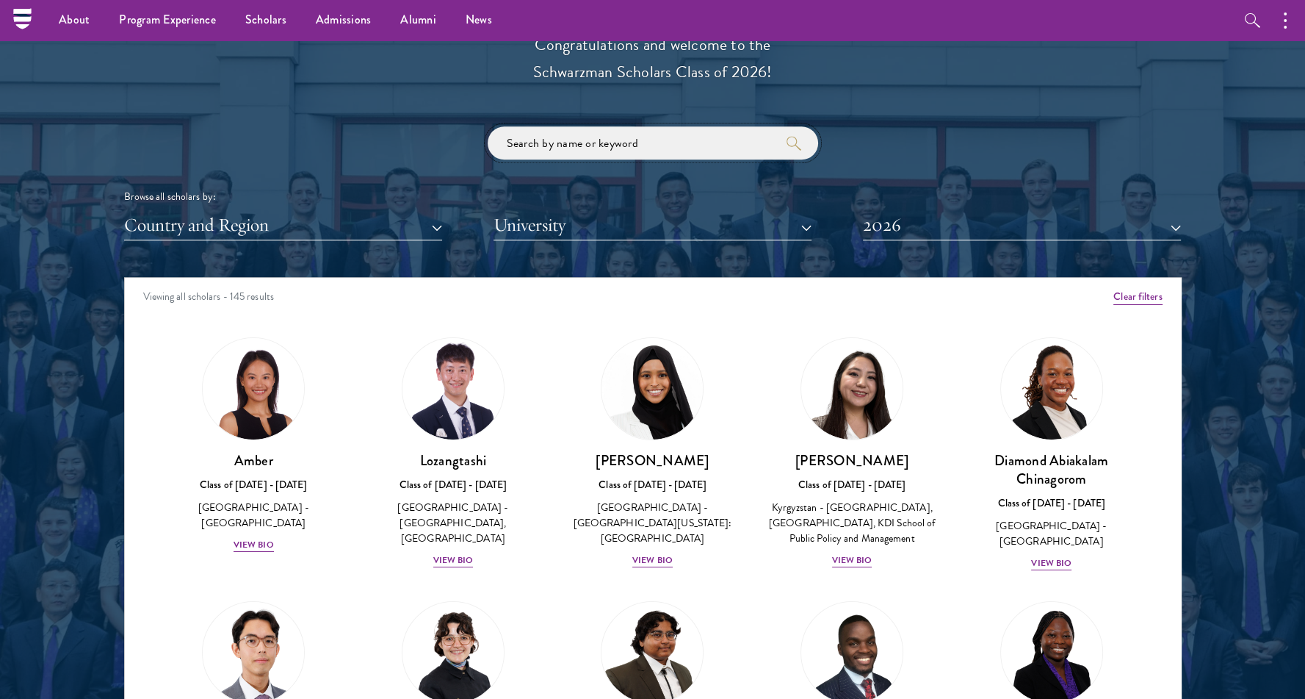
click at [617, 137] on input "search" at bounding box center [653, 142] width 331 height 33
click button "submit" at bounding box center [0, 0] width 0 height 0
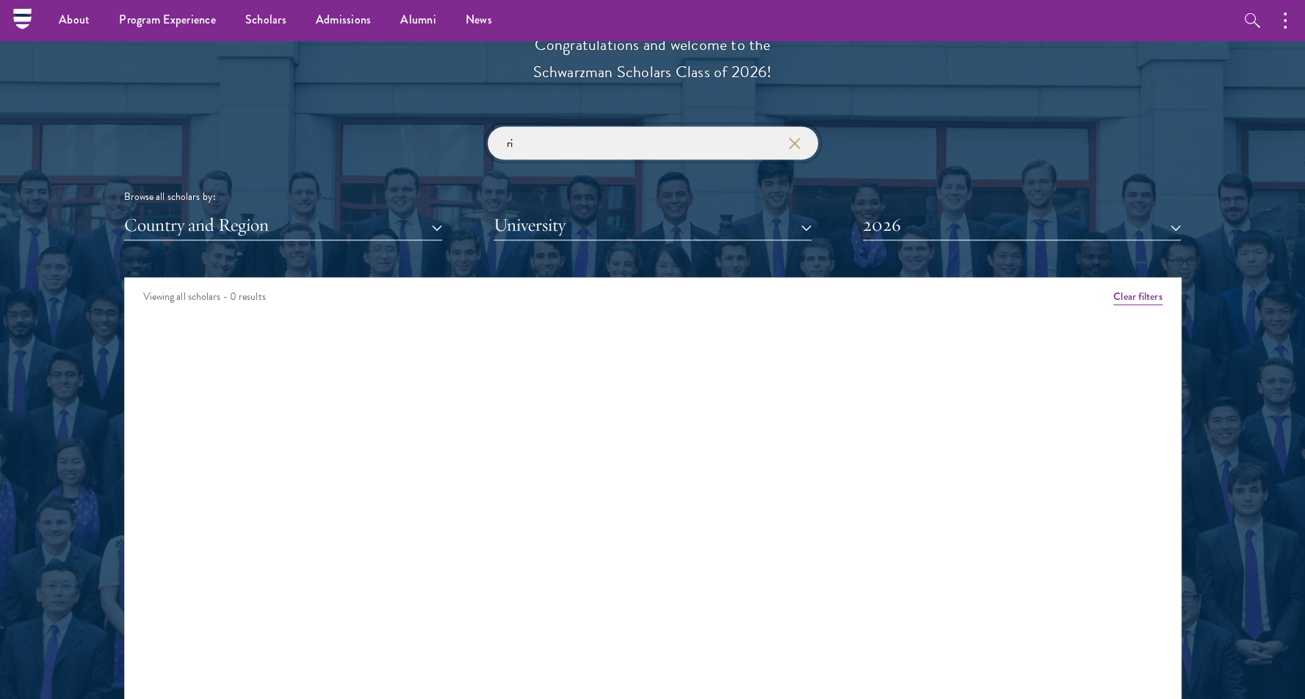
type input "r"
click button "submit" at bounding box center [0, 0] width 0 height 0
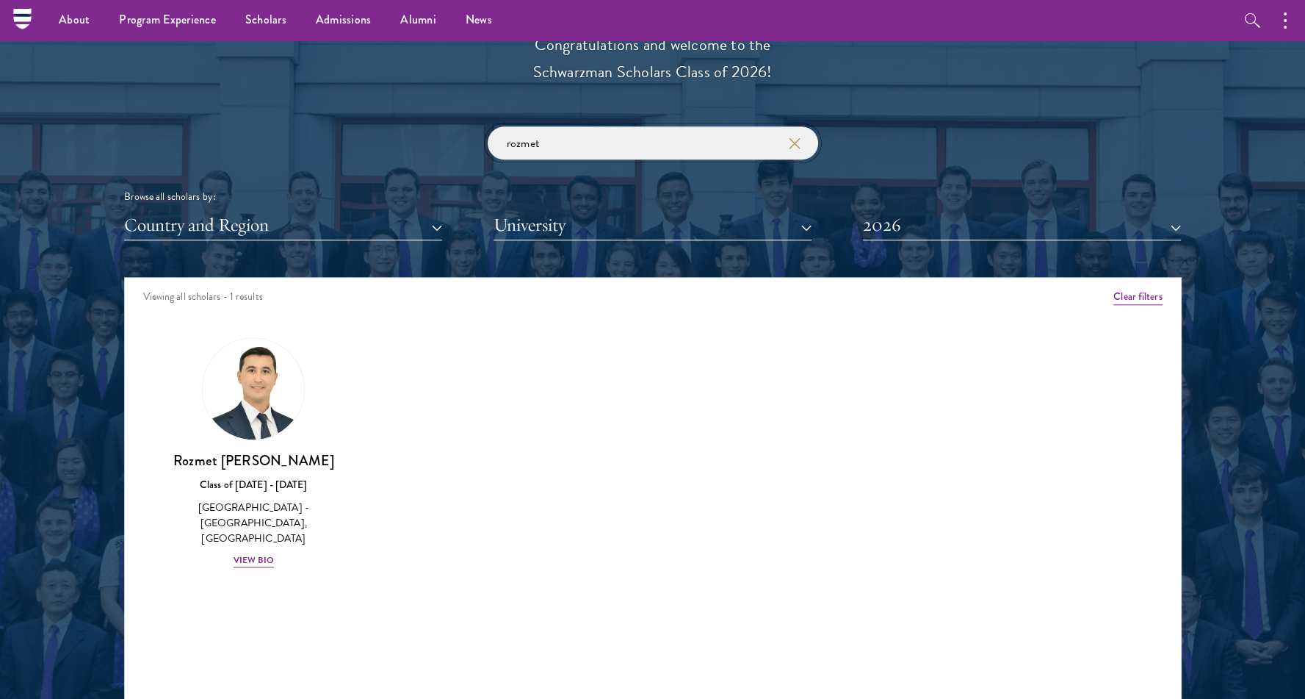
drag, startPoint x: 520, startPoint y: 141, endPoint x: 365, endPoint y: 117, distance: 156.9
click at [365, 117] on div "Scholar Directory Congratulations and welcome to the Schwarzman Scholars Class …" at bounding box center [653, 344] width 1058 height 747
click button "submit" at bounding box center [0, 0] width 0 height 0
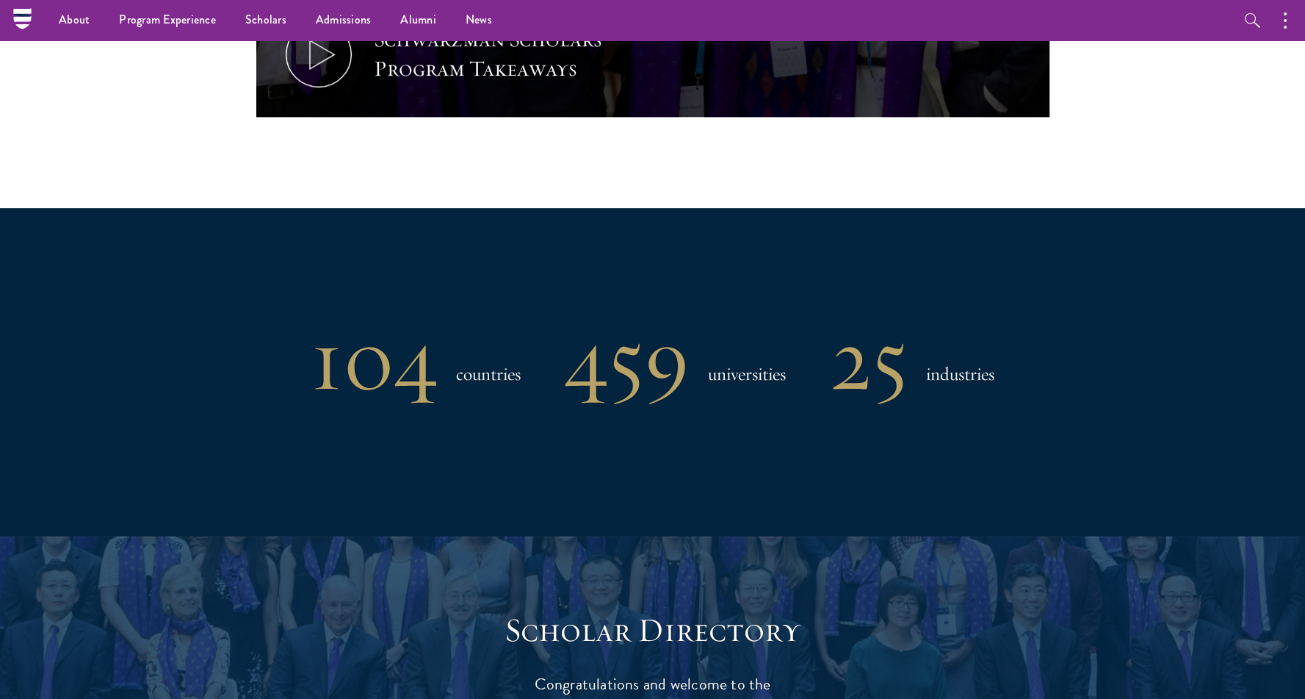
scroll to position [1410, 0]
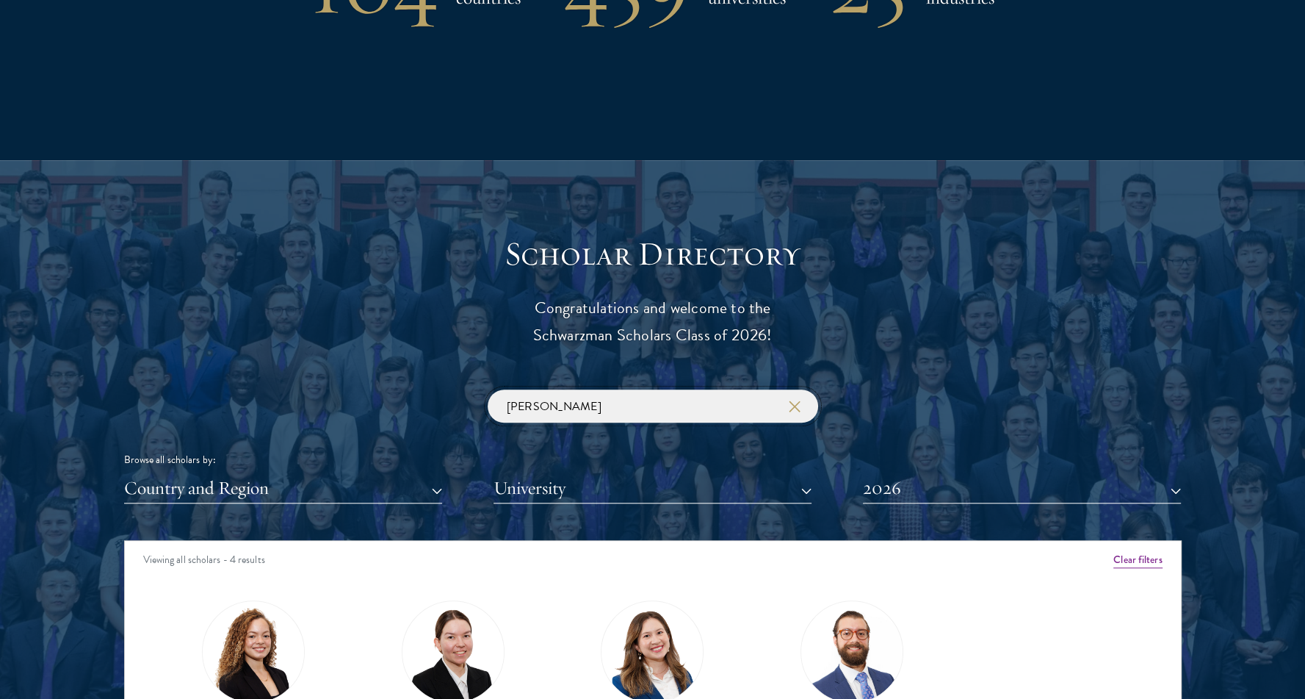
drag, startPoint x: 564, startPoint y: 409, endPoint x: 423, endPoint y: 383, distance: 143.5
click at [423, 383] on div "Scholar Directory Congratulations and welcome to the Schwarzman Scholars Class …" at bounding box center [653, 607] width 1058 height 747
click button "submit" at bounding box center [0, 0] width 0 height 0
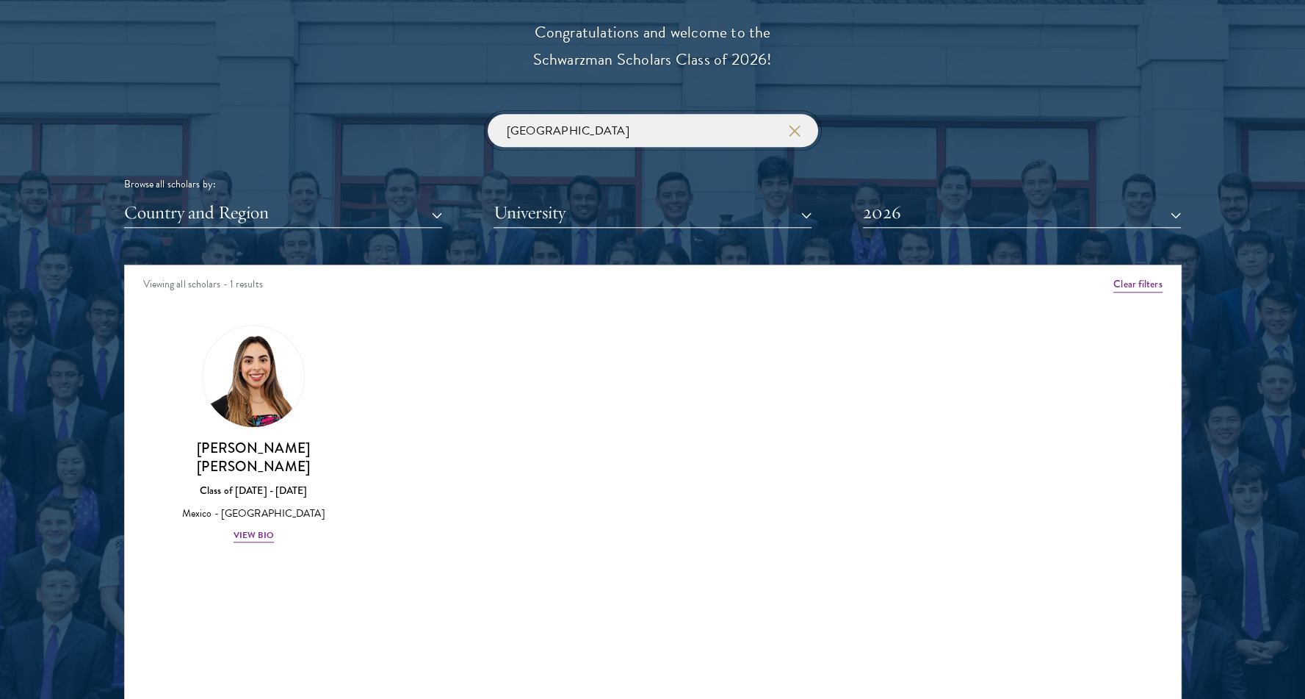
scroll to position [1687, 0]
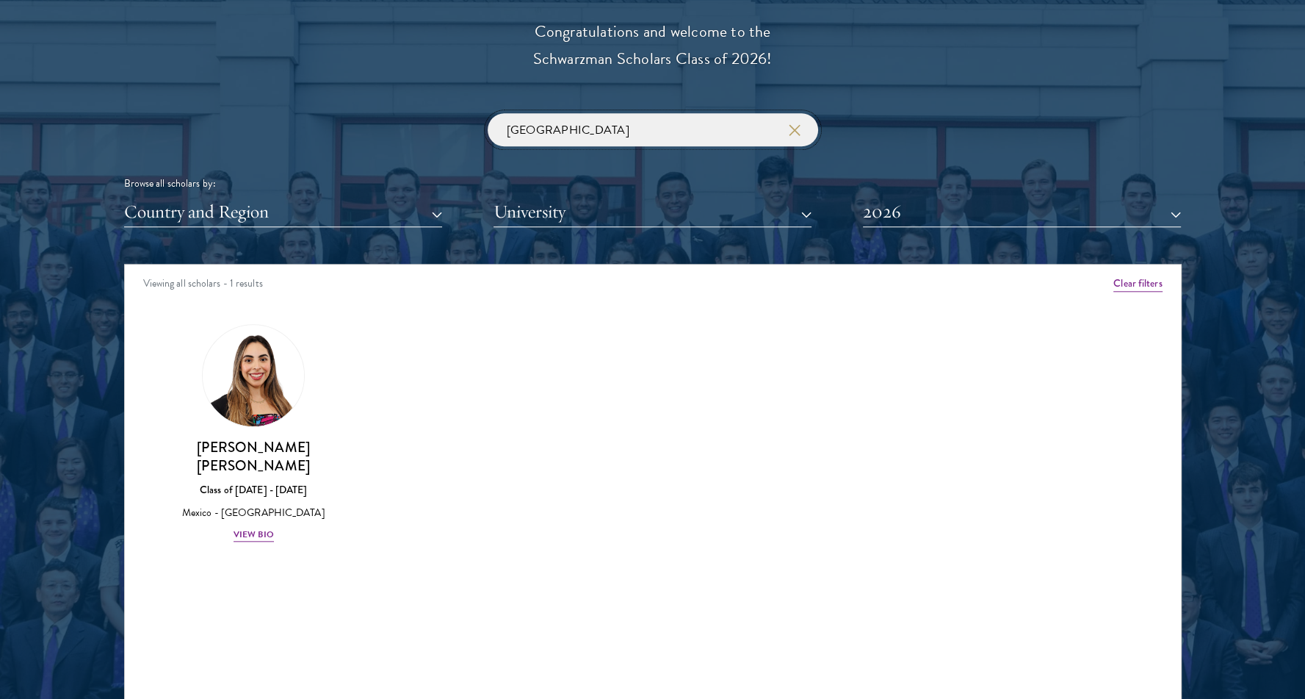
drag, startPoint x: 386, startPoint y: 101, endPoint x: 320, endPoint y: 91, distance: 66.9
click at [338, 93] on div "Scholar Directory Congratulations and welcome to the Schwarzman Scholars Class …" at bounding box center [653, 330] width 1058 height 747
type input "fiona"
click button "submit" at bounding box center [0, 0] width 0 height 0
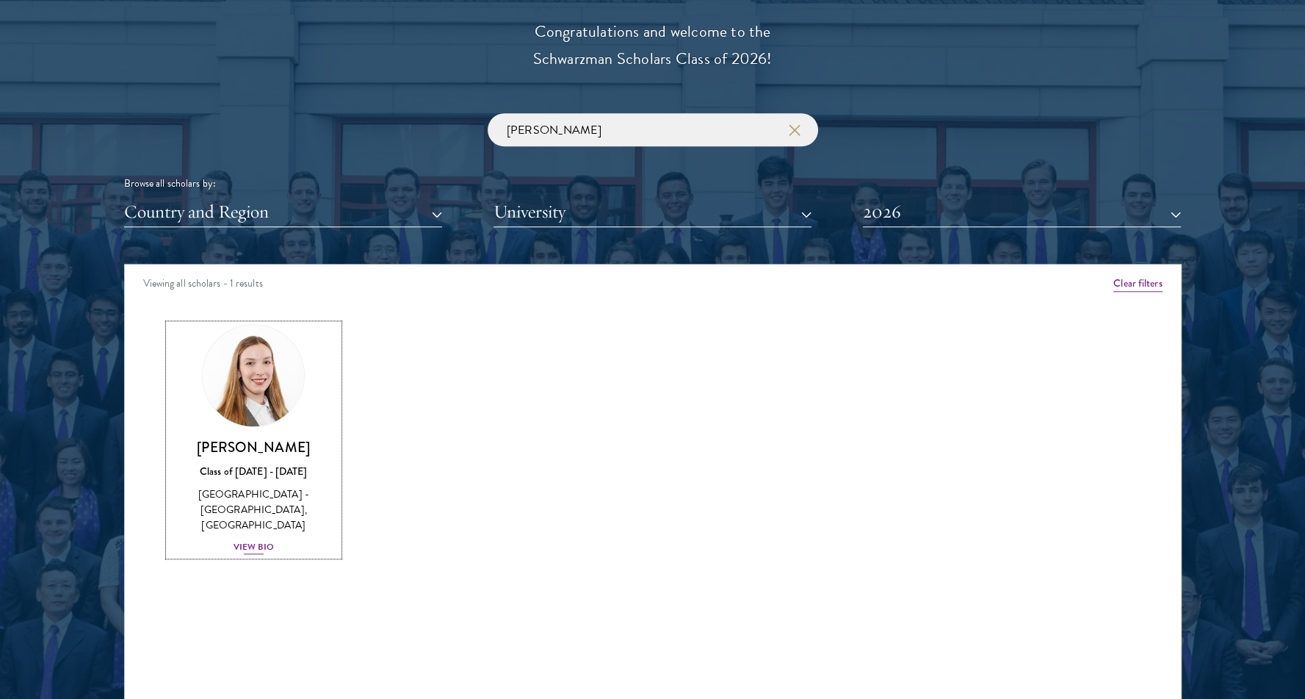
click at [246, 540] on div "View Bio" at bounding box center [254, 547] width 40 height 14
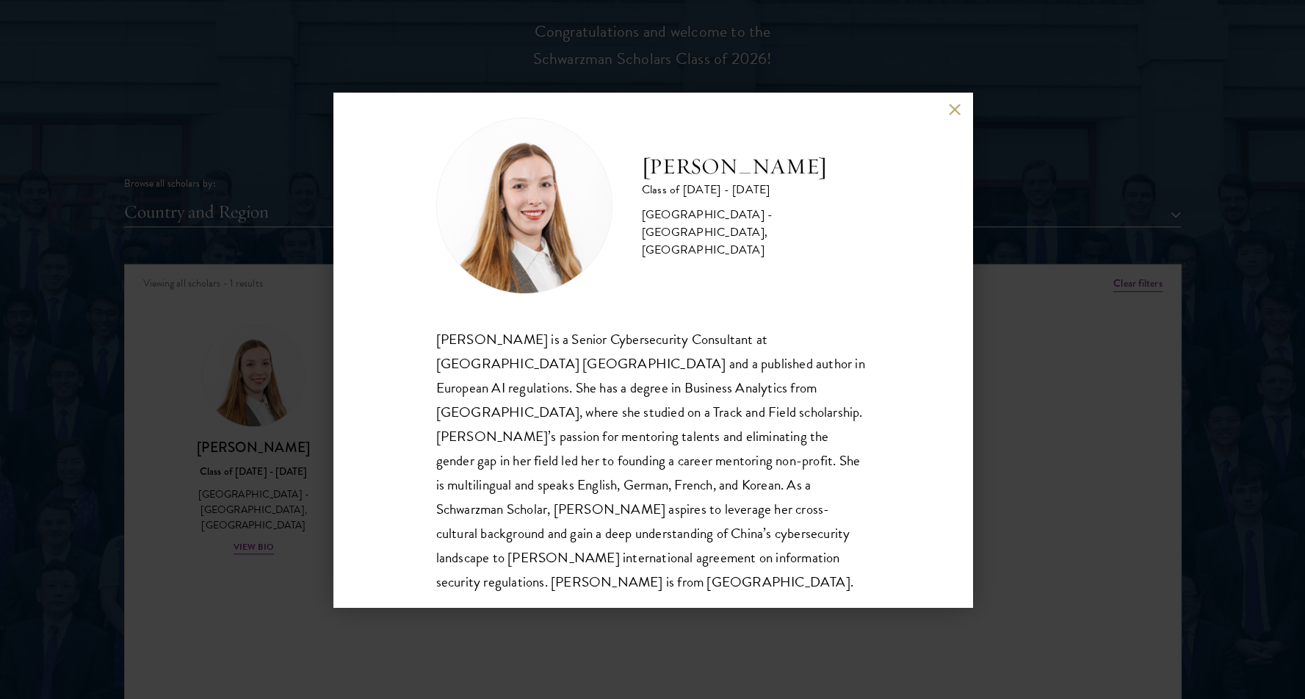
scroll to position [20, 0]
click at [219, 613] on div "Fiona Koh Class of 2025 - 2026 Switzerland - Manhattan University, University o…" at bounding box center [652, 349] width 1305 height 699
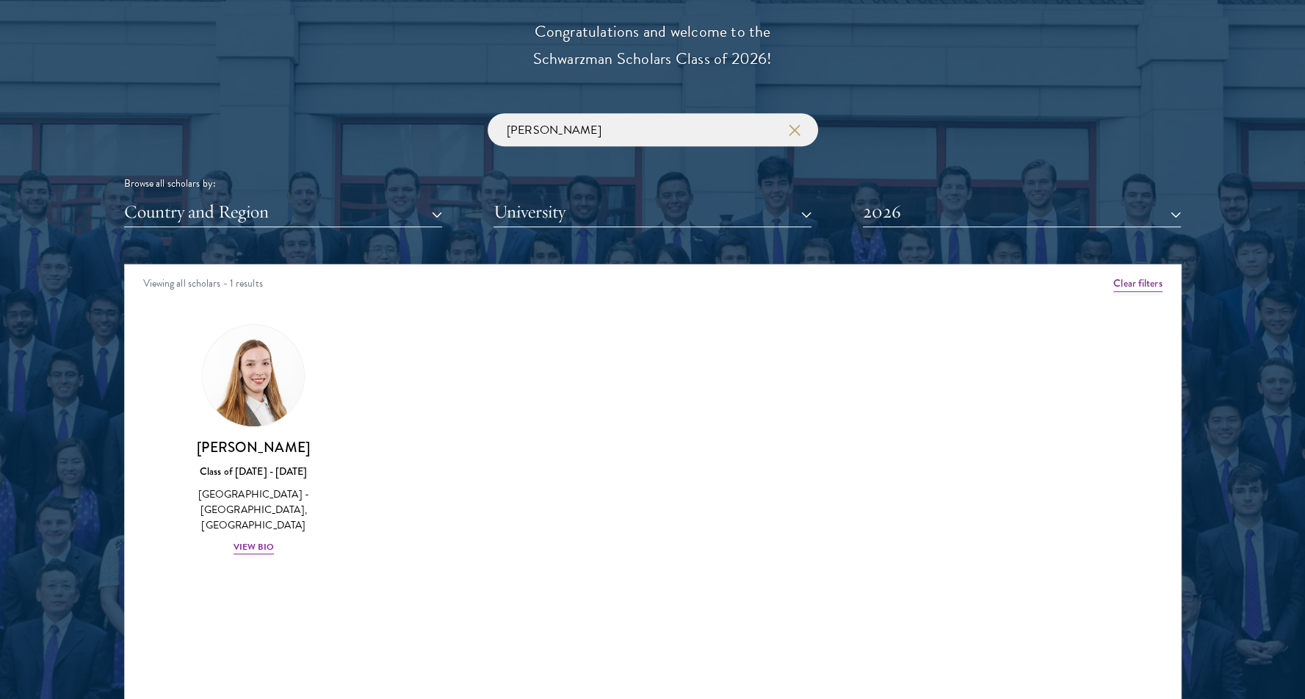
click at [137, 358] on div "Amber Class of [DATE] - [DATE] [GEOGRAPHIC_DATA] - [GEOGRAPHIC_DATA] View Bio C…" at bounding box center [653, 453] width 1056 height 294
